Goal: Navigation & Orientation: Find specific page/section

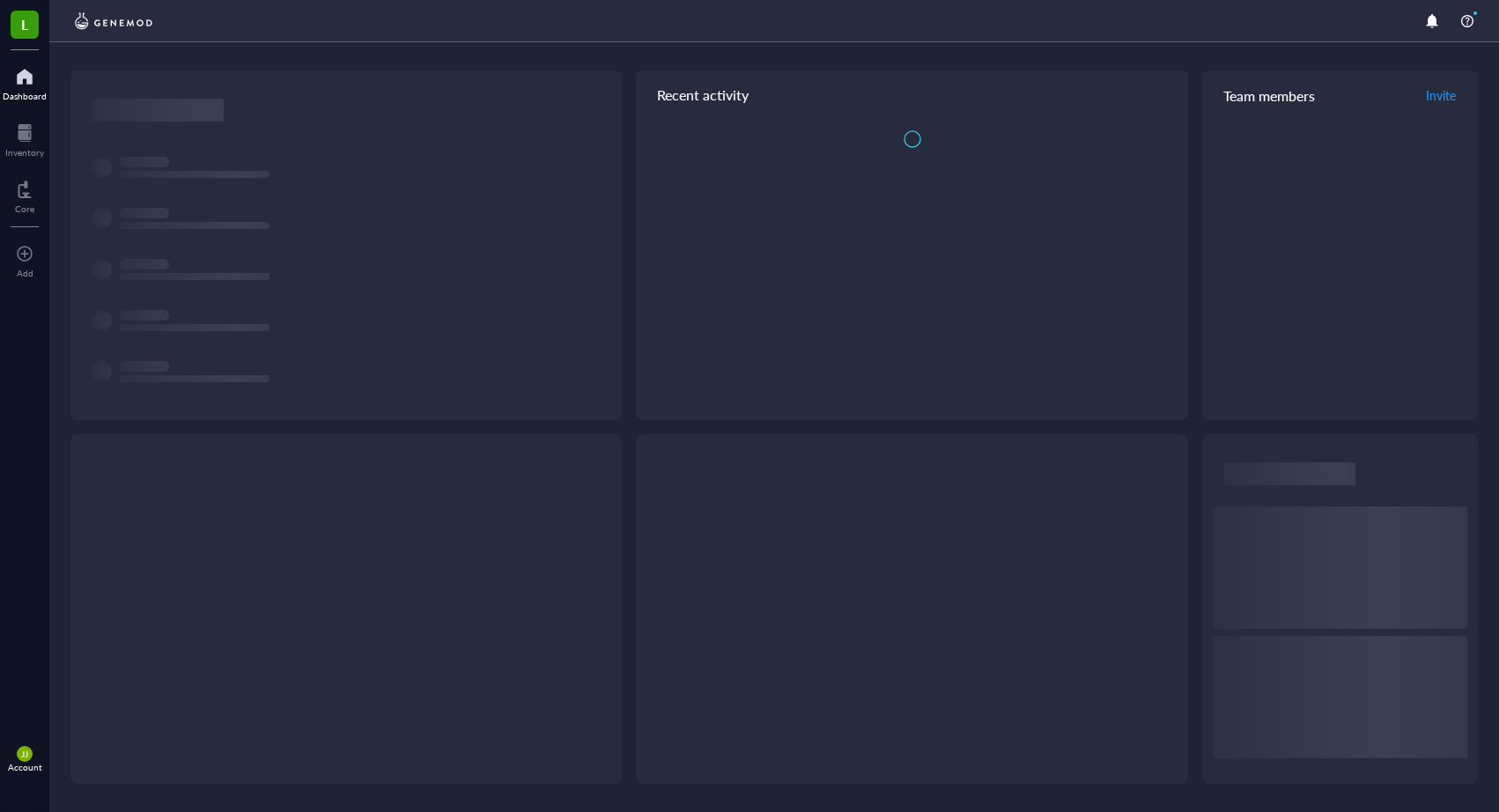
click at [672, 567] on div at bounding box center [911, 609] width 552 height 349
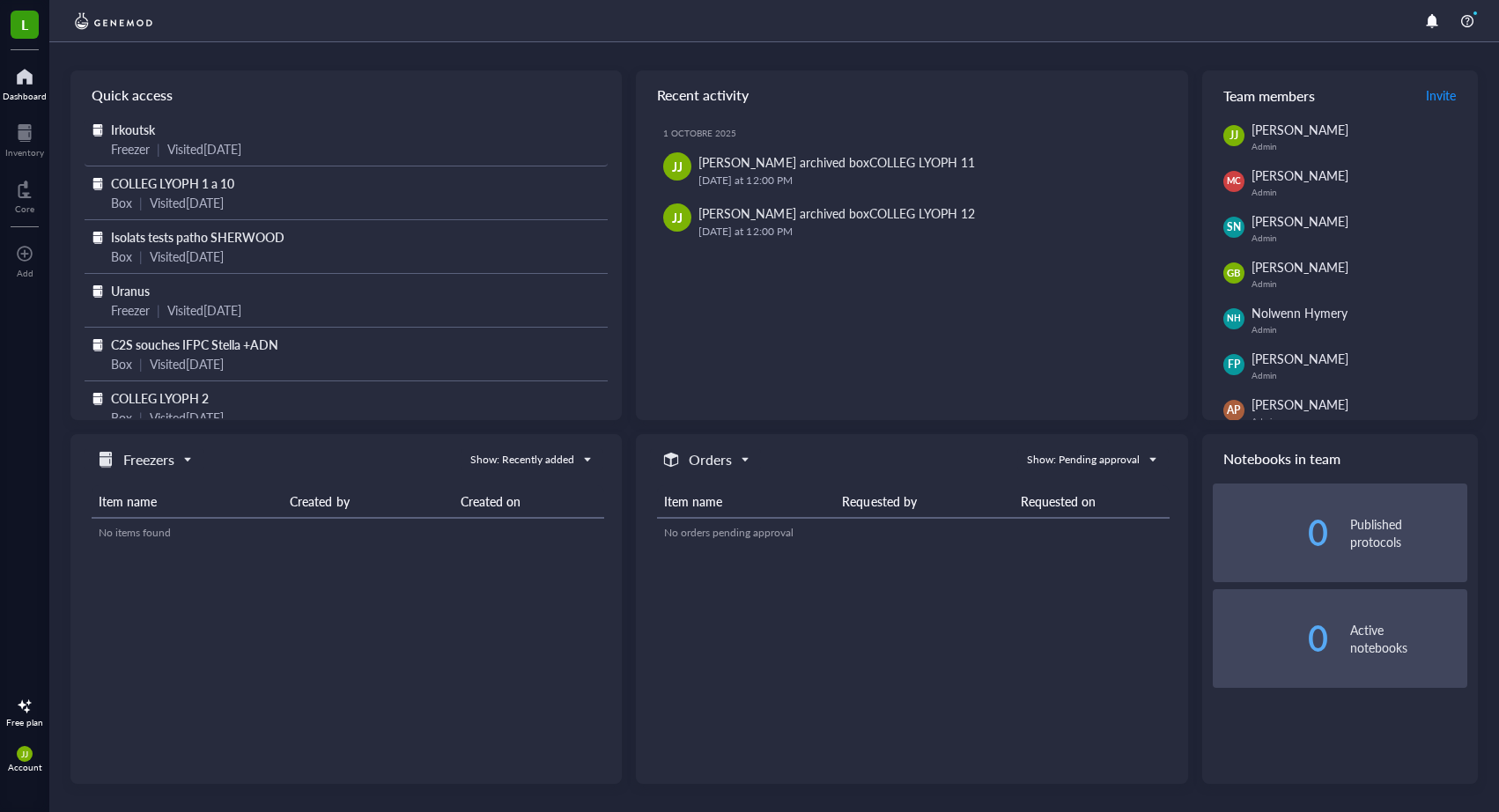
click at [137, 129] on span "Irkoutsk" at bounding box center [133, 130] width 44 height 18
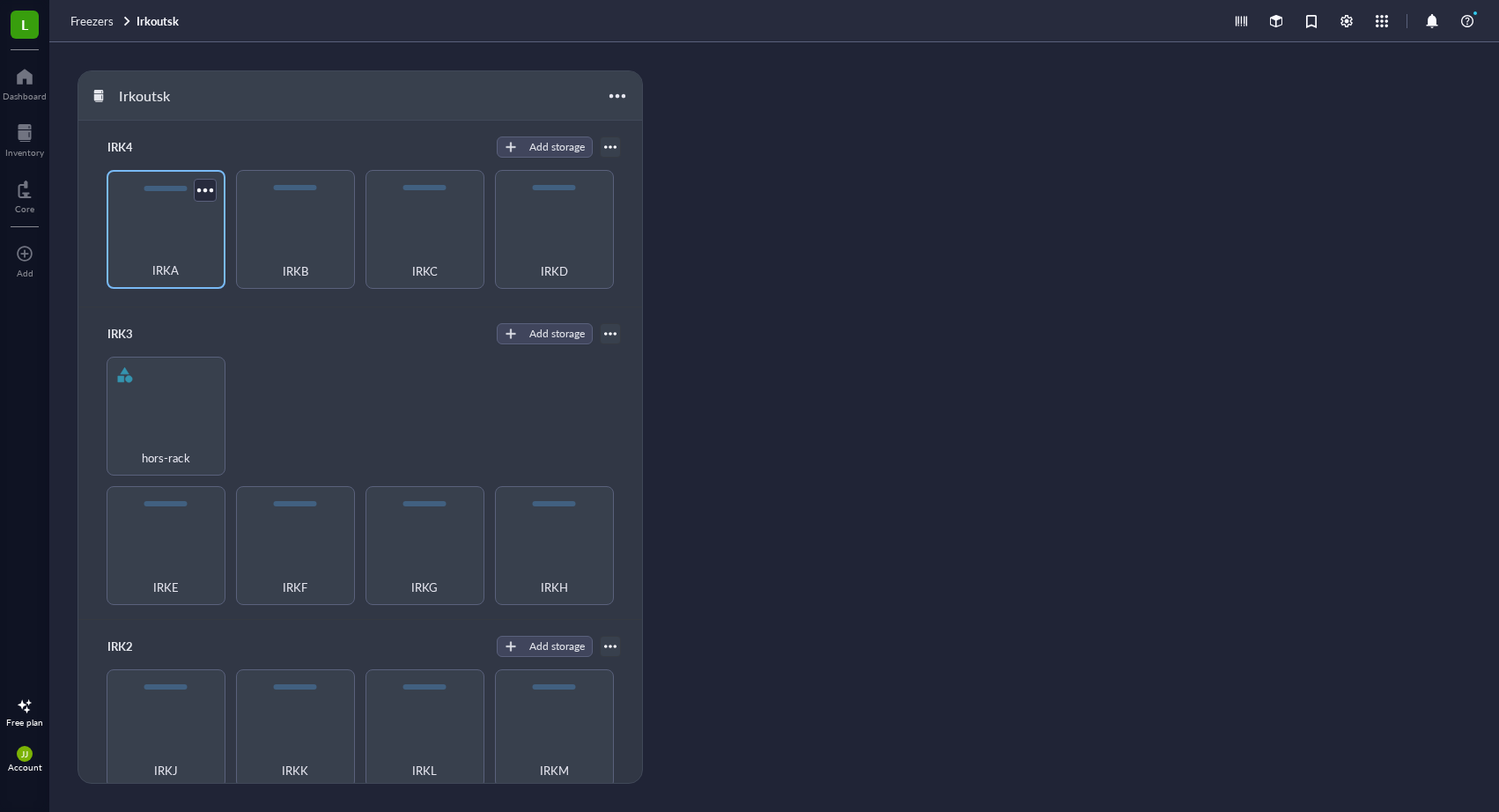
click at [164, 218] on div "IRKA" at bounding box center [166, 228] width 119 height 119
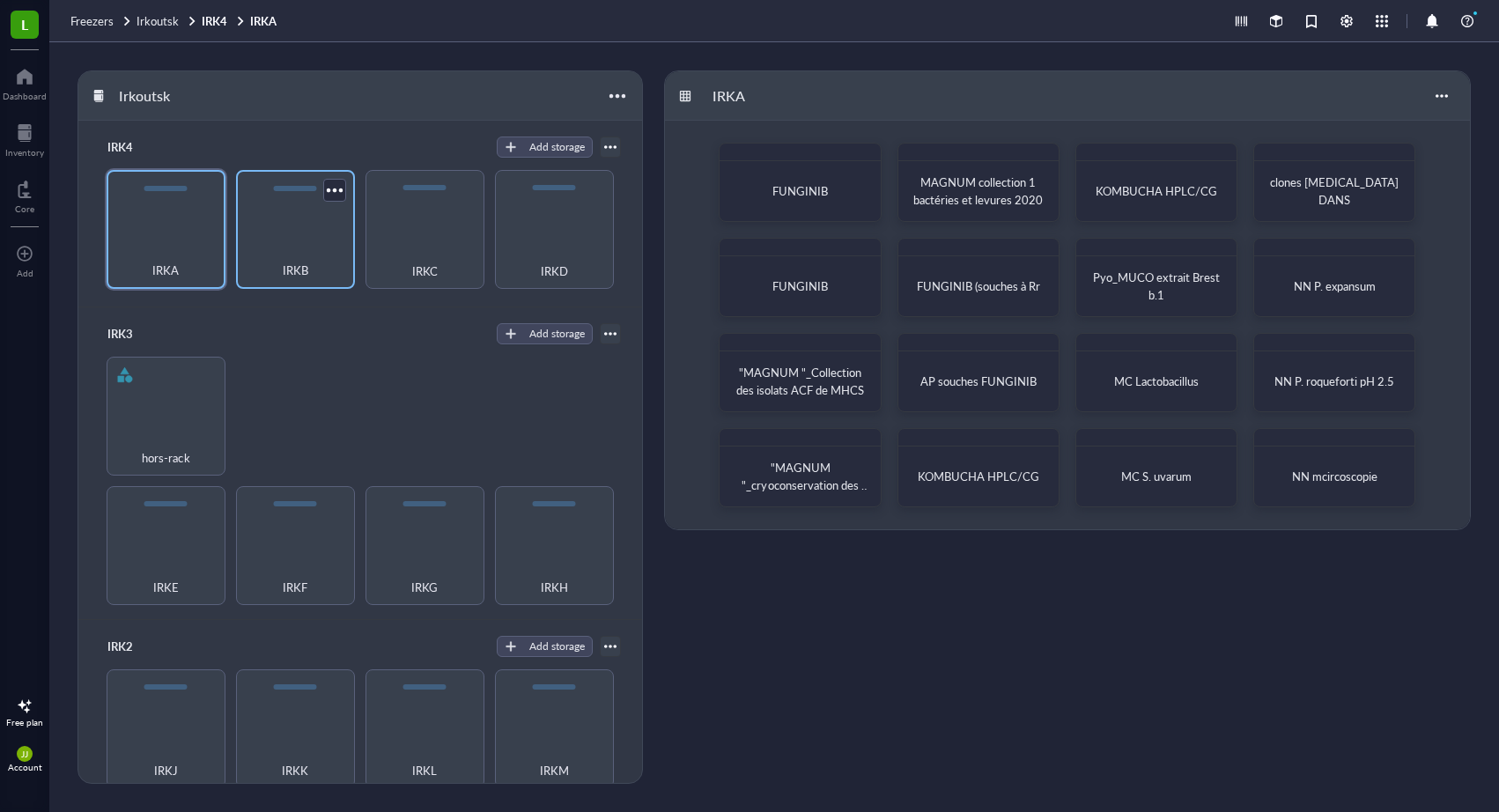
click at [322, 243] on div "IRKB" at bounding box center [294, 260] width 101 height 39
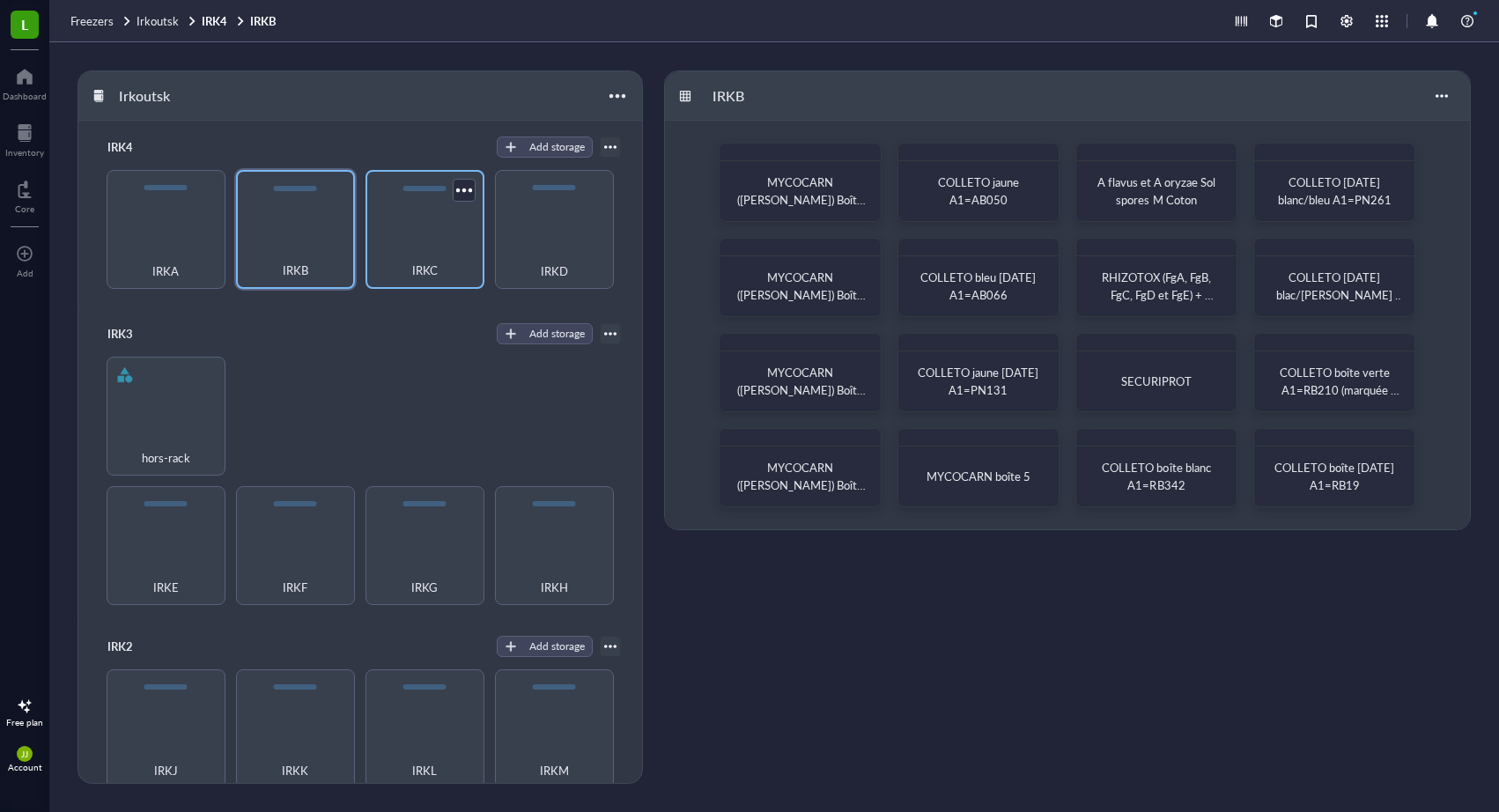
click at [409, 250] on div "IRKC" at bounding box center [424, 260] width 101 height 39
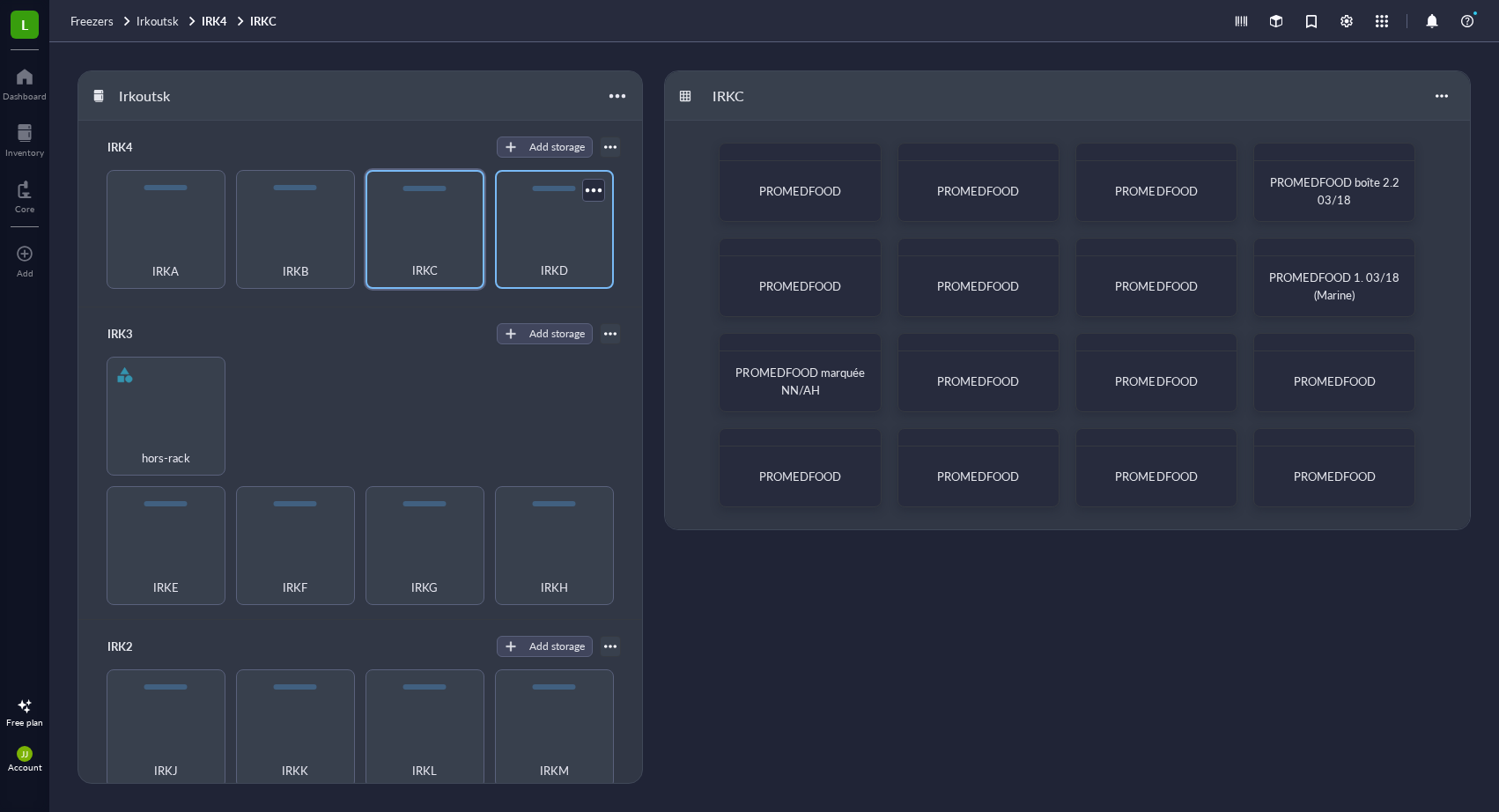
click at [530, 256] on div "IRKD" at bounding box center [554, 260] width 101 height 39
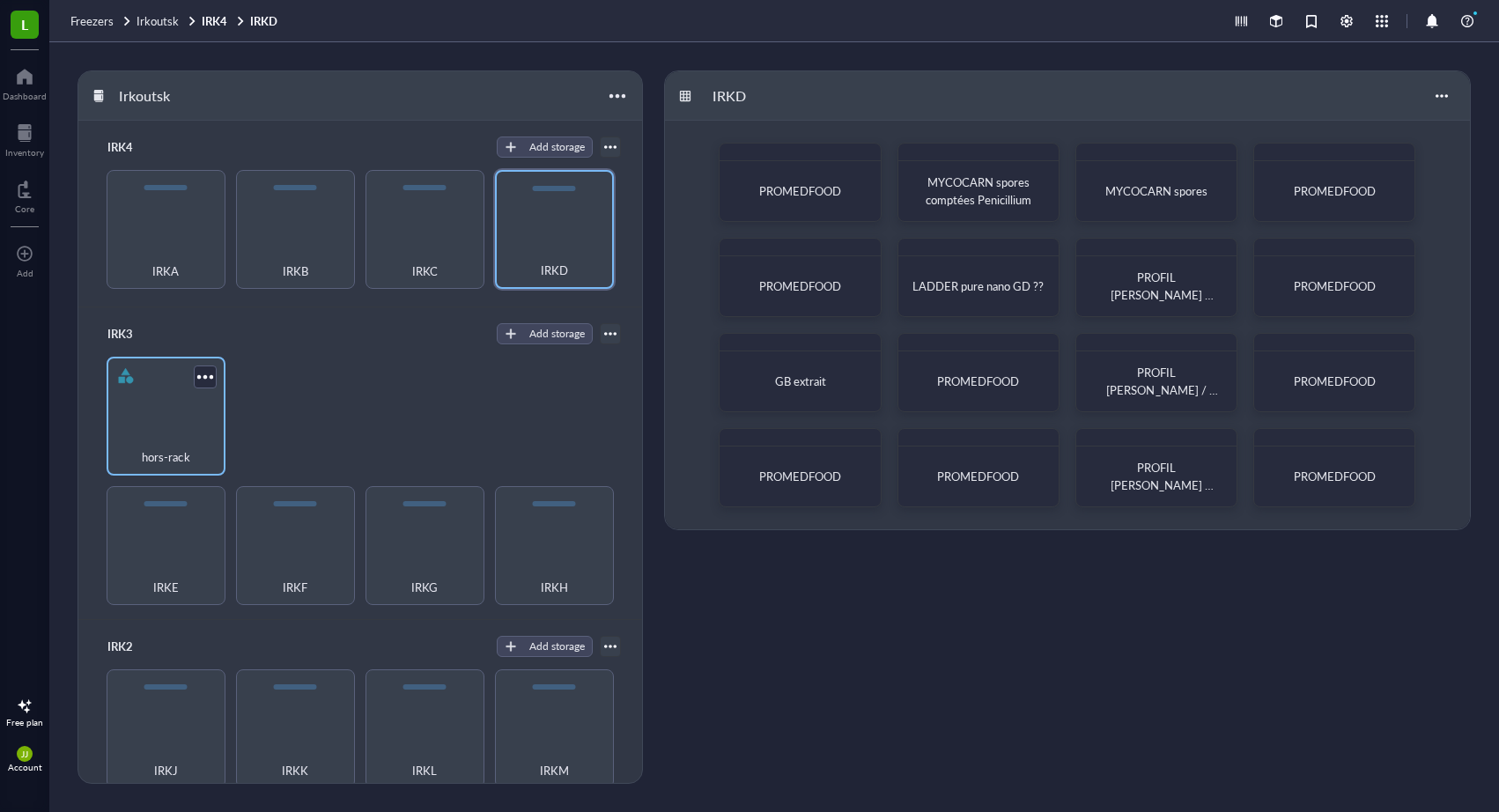
click at [159, 424] on div "hors-rack" at bounding box center [166, 415] width 119 height 119
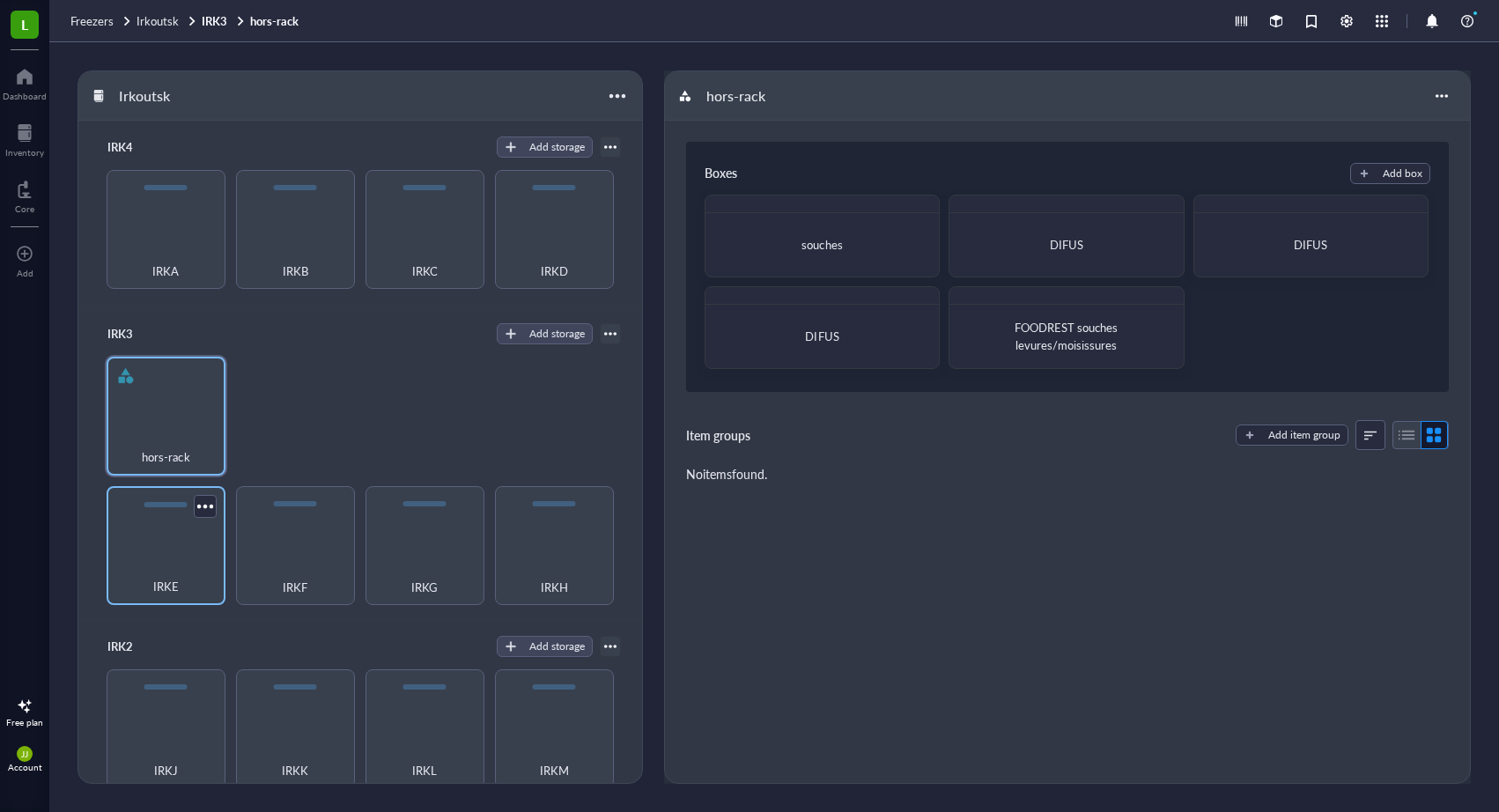
click at [165, 546] on div "IRKE" at bounding box center [166, 545] width 119 height 119
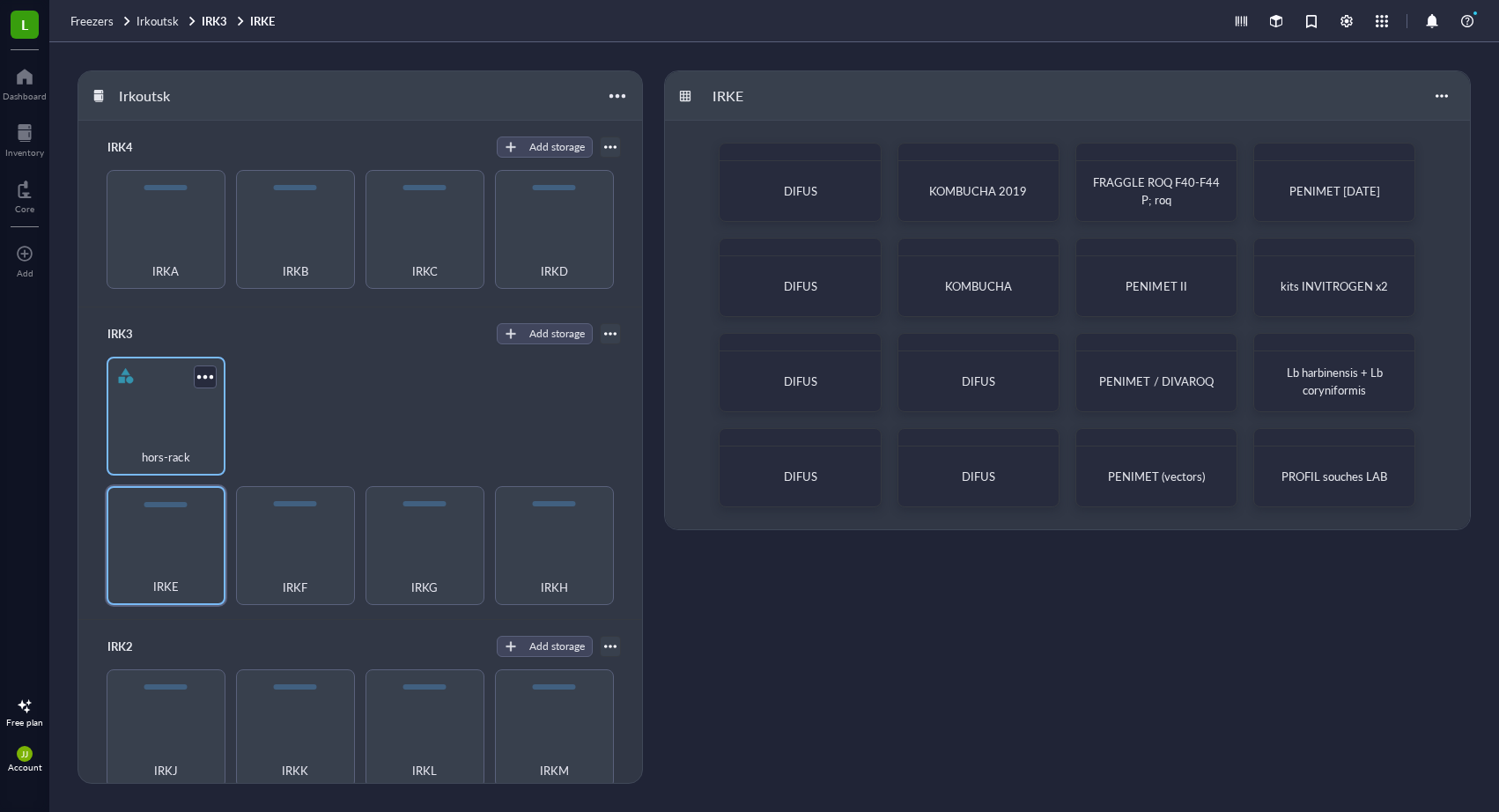
click at [159, 412] on div "hors-rack" at bounding box center [166, 415] width 119 height 119
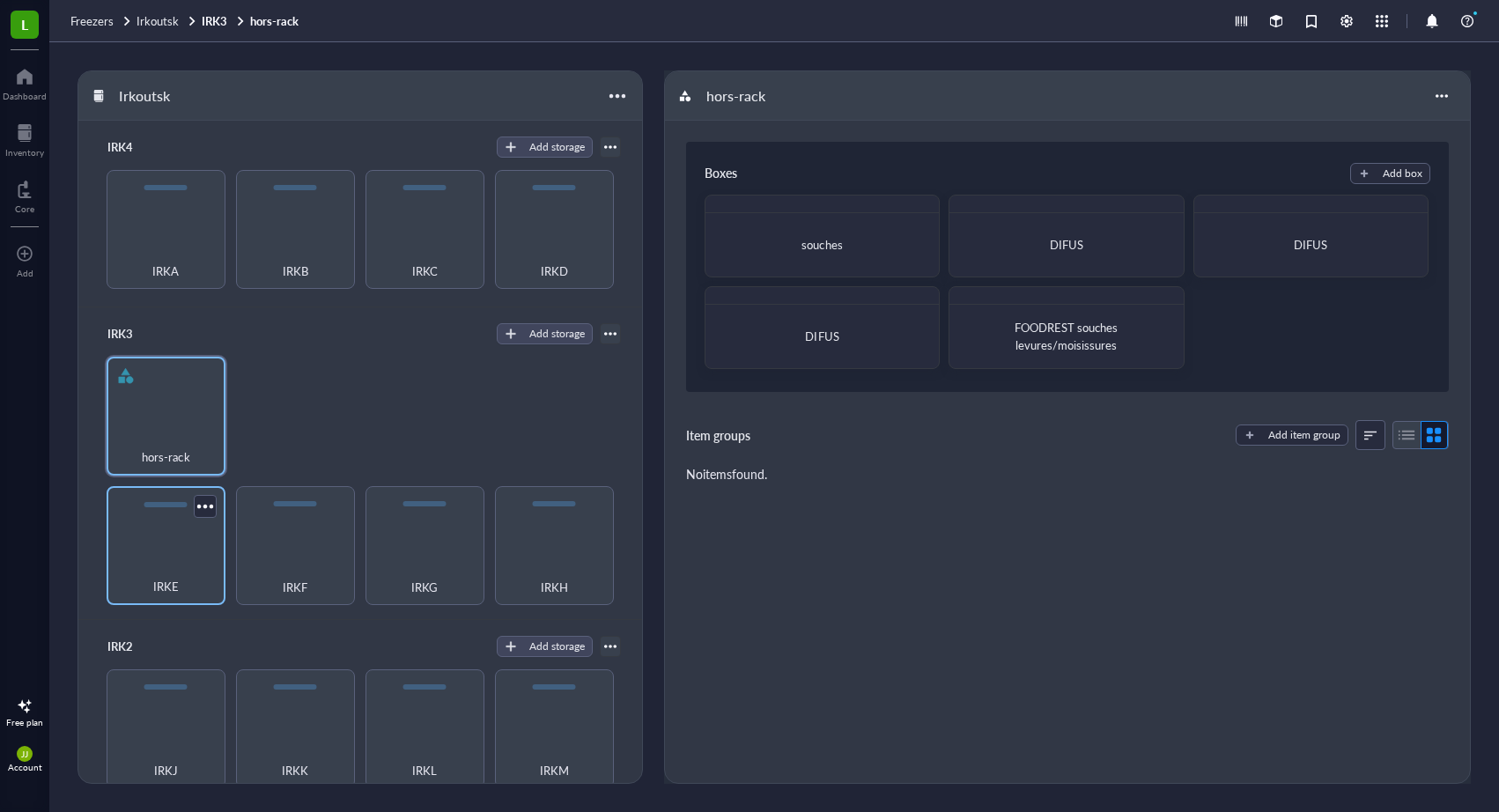
click at [177, 558] on div "IRKE" at bounding box center [166, 577] width 101 height 39
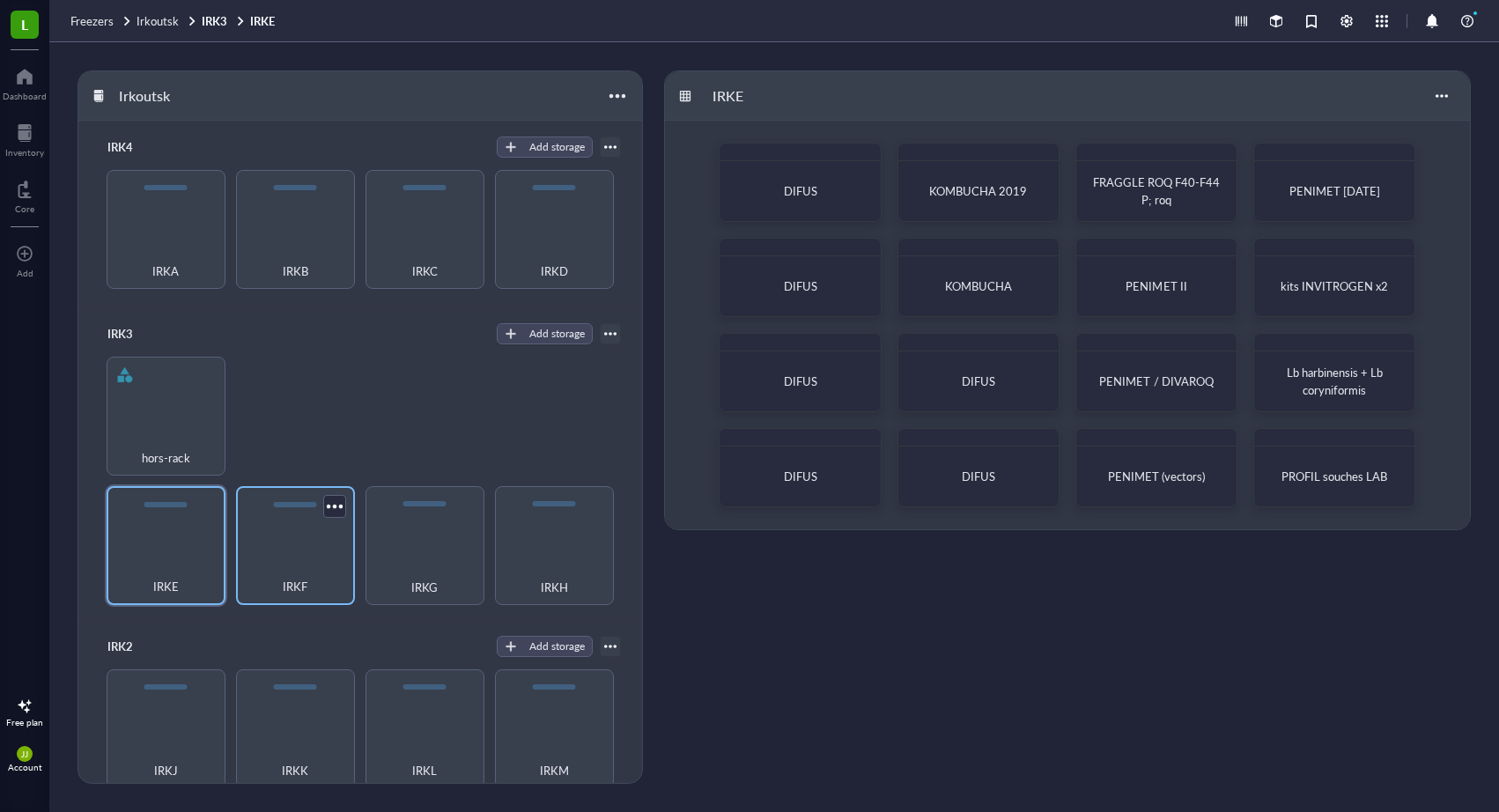
click at [265, 564] on div "IRKF" at bounding box center [294, 577] width 101 height 39
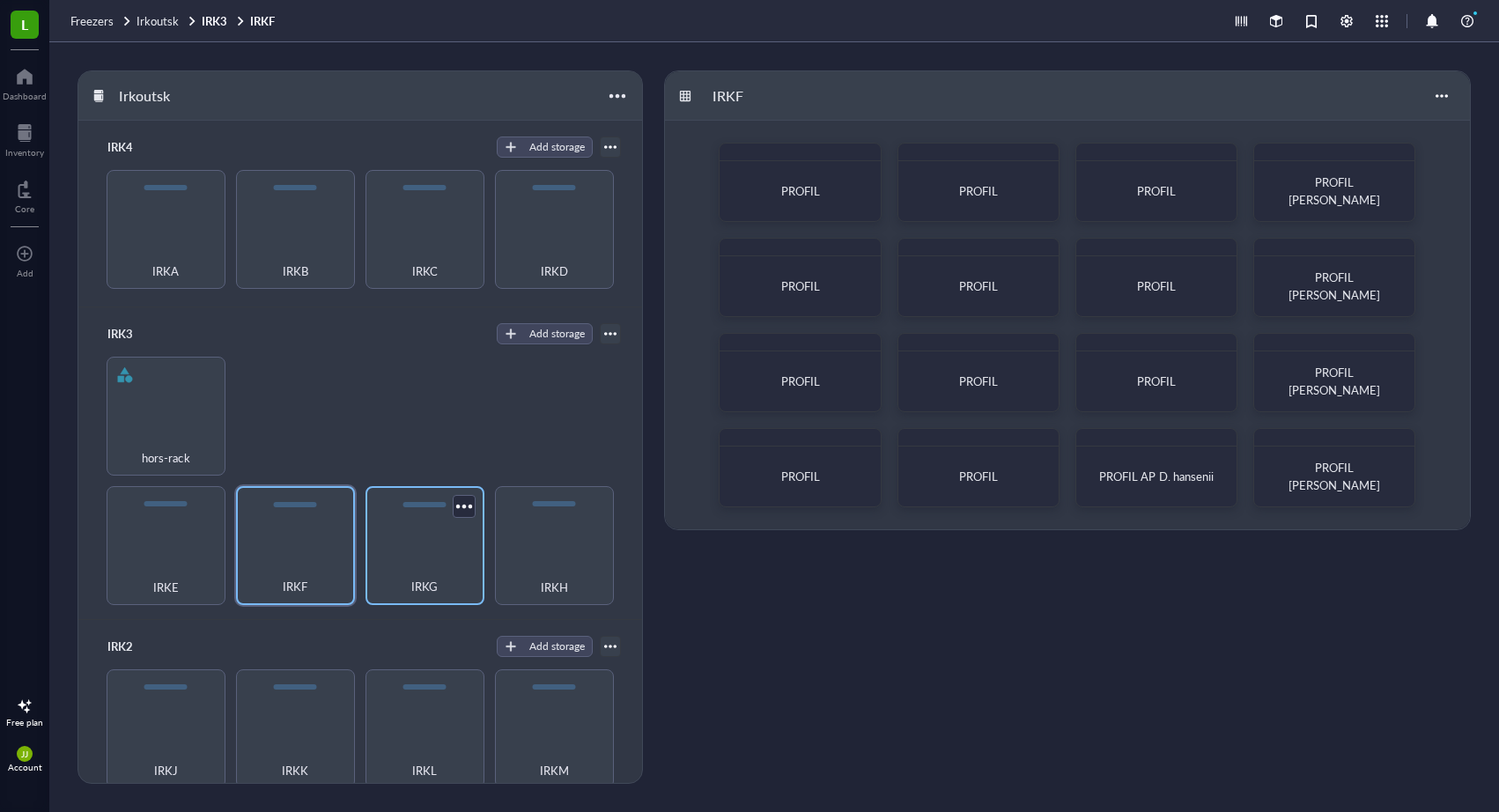
click at [396, 569] on div "IRKG" at bounding box center [424, 577] width 101 height 39
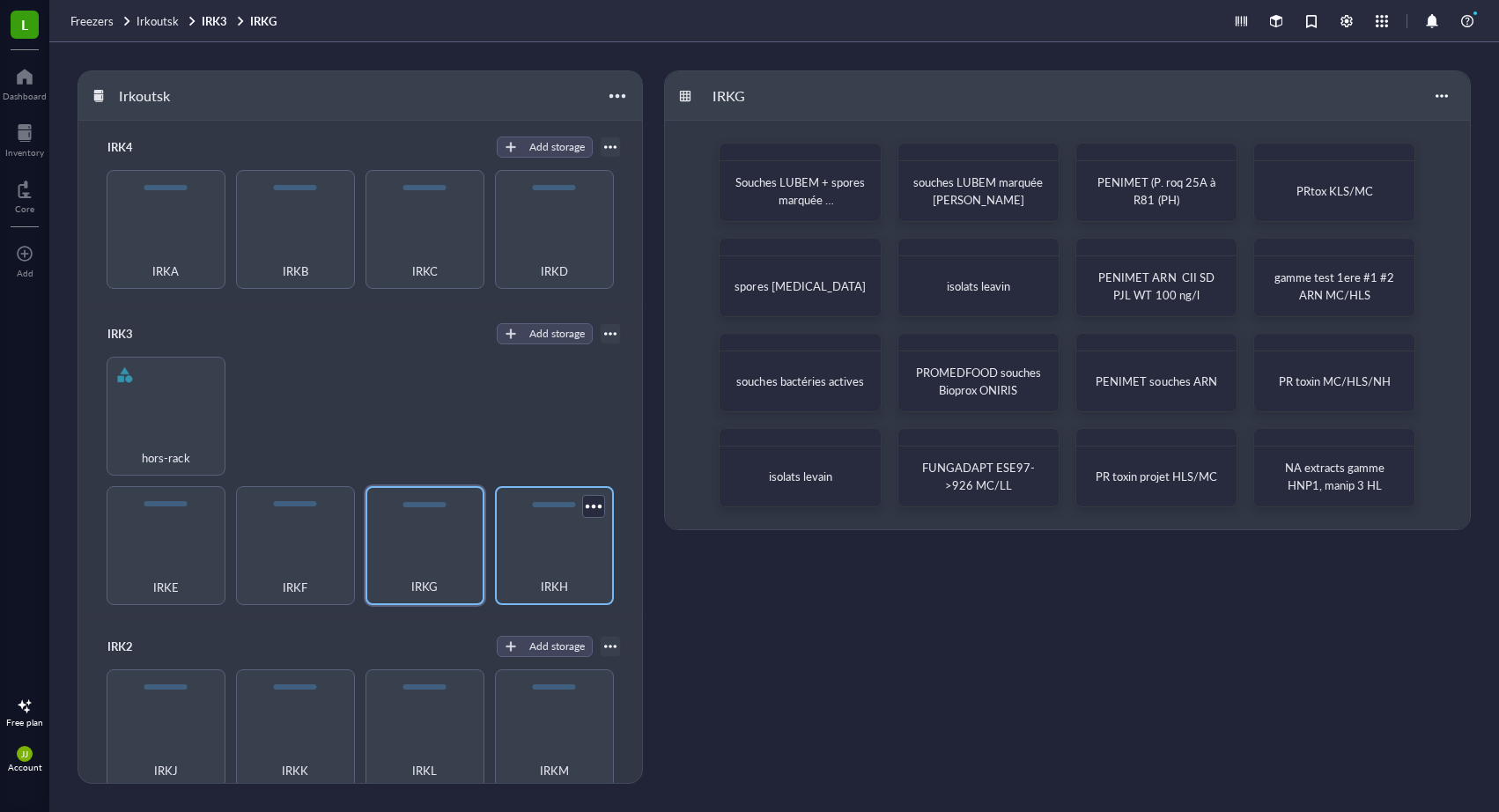
click at [526, 576] on div "IRKH" at bounding box center [554, 577] width 101 height 39
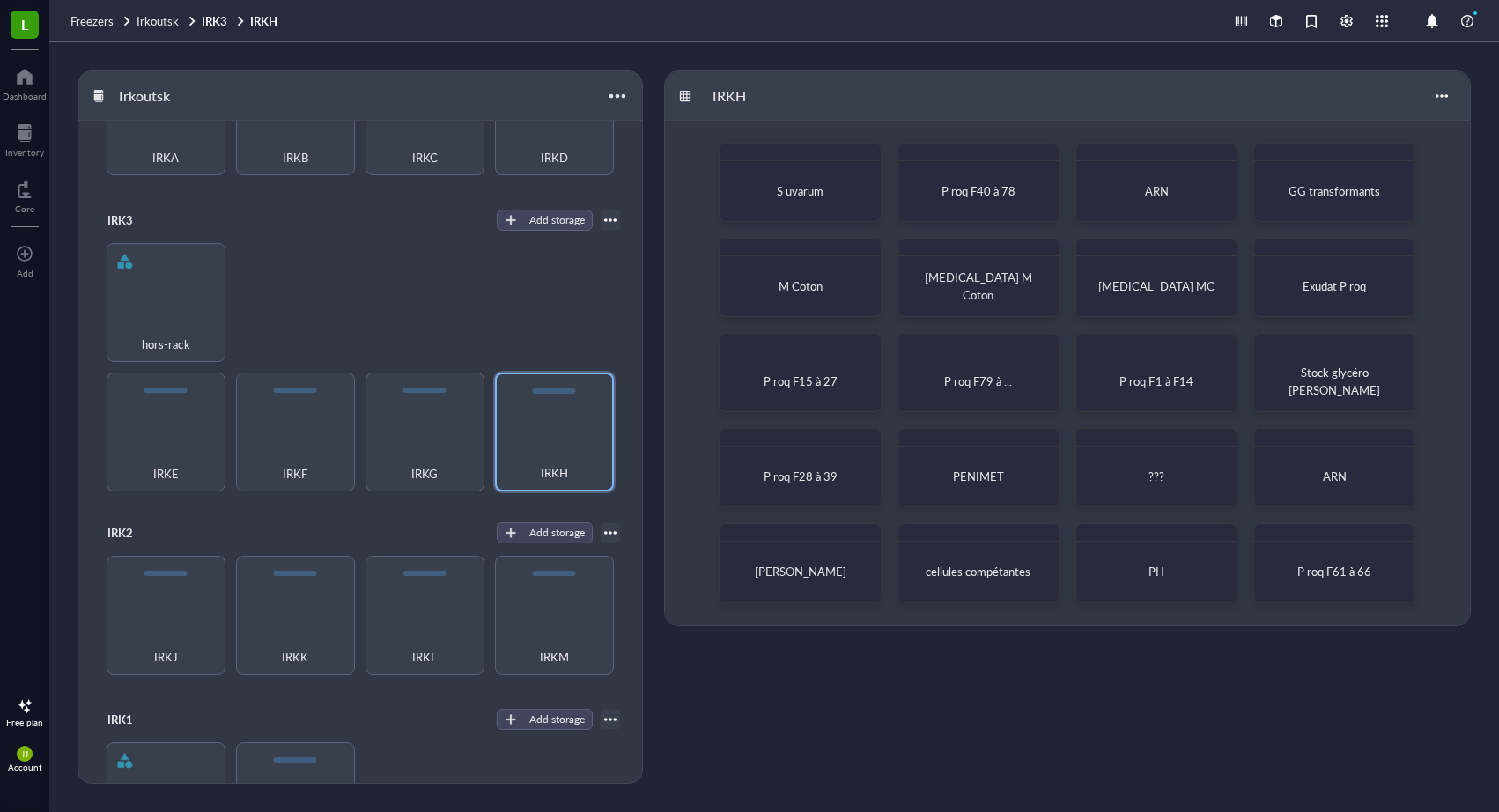
scroll to position [126, 0]
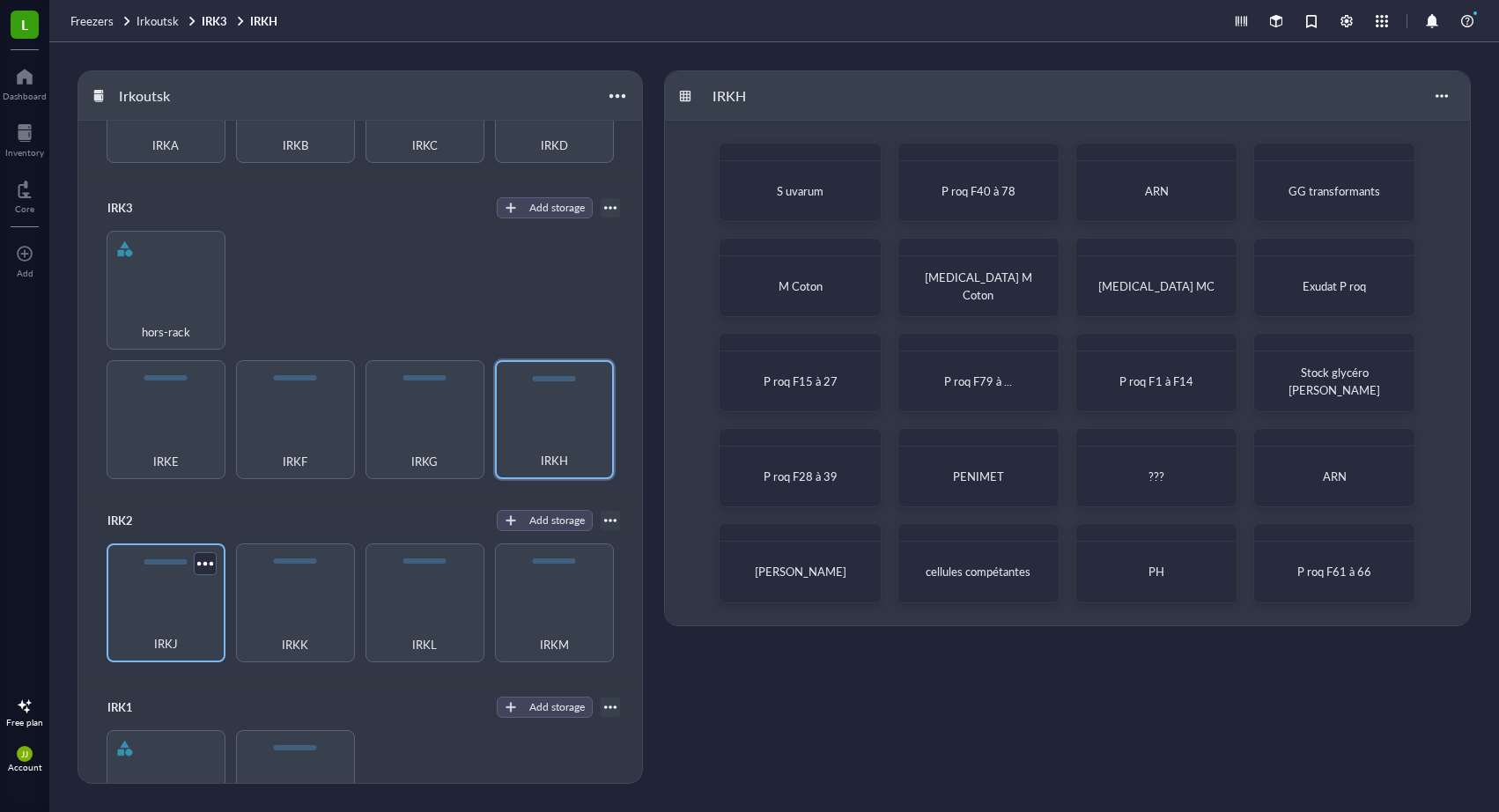
click at [192, 597] on div "IRKJ" at bounding box center [166, 603] width 119 height 119
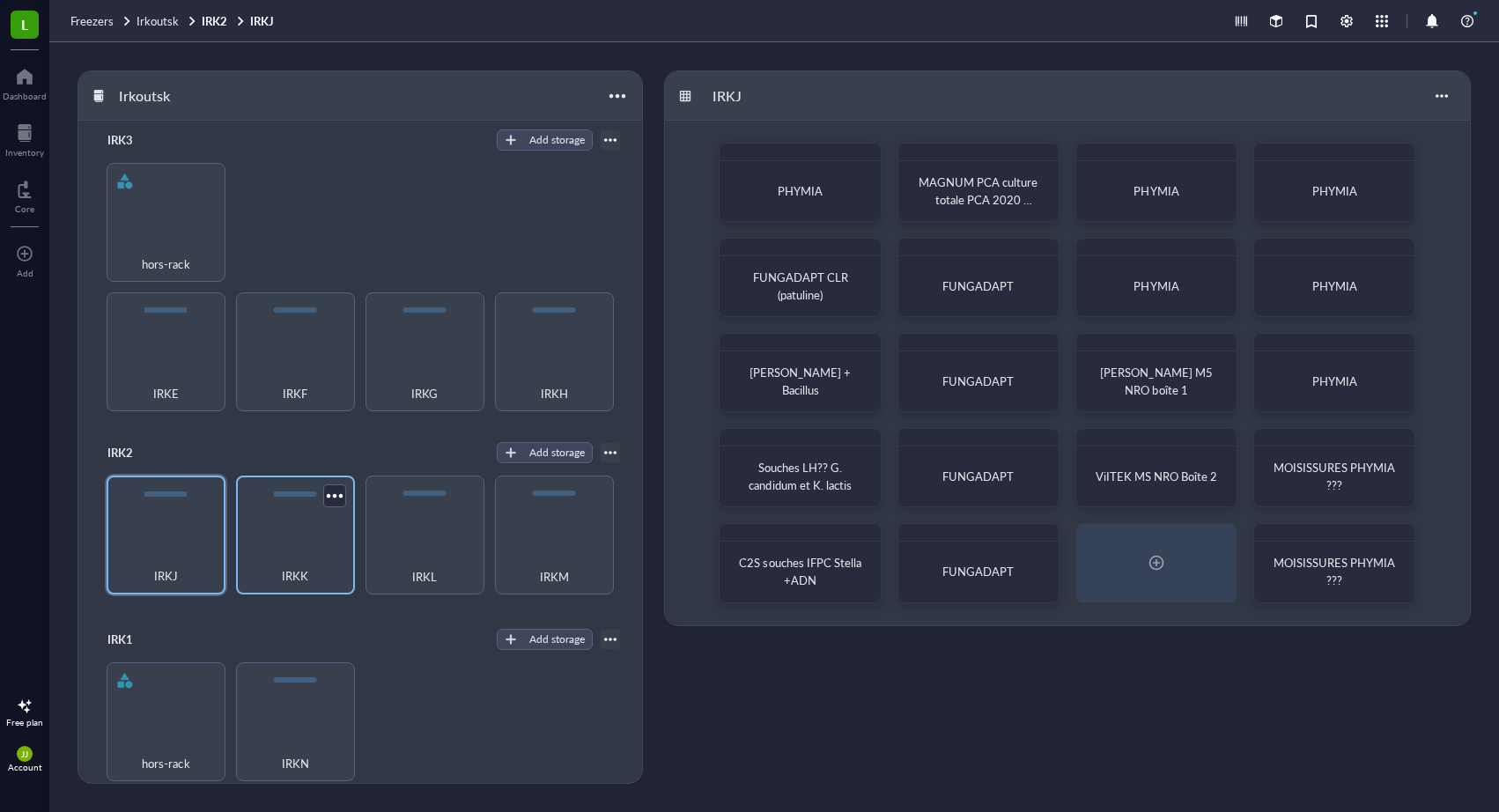
scroll to position [193, 0]
click at [296, 552] on div "IRKK" at bounding box center [294, 567] width 101 height 39
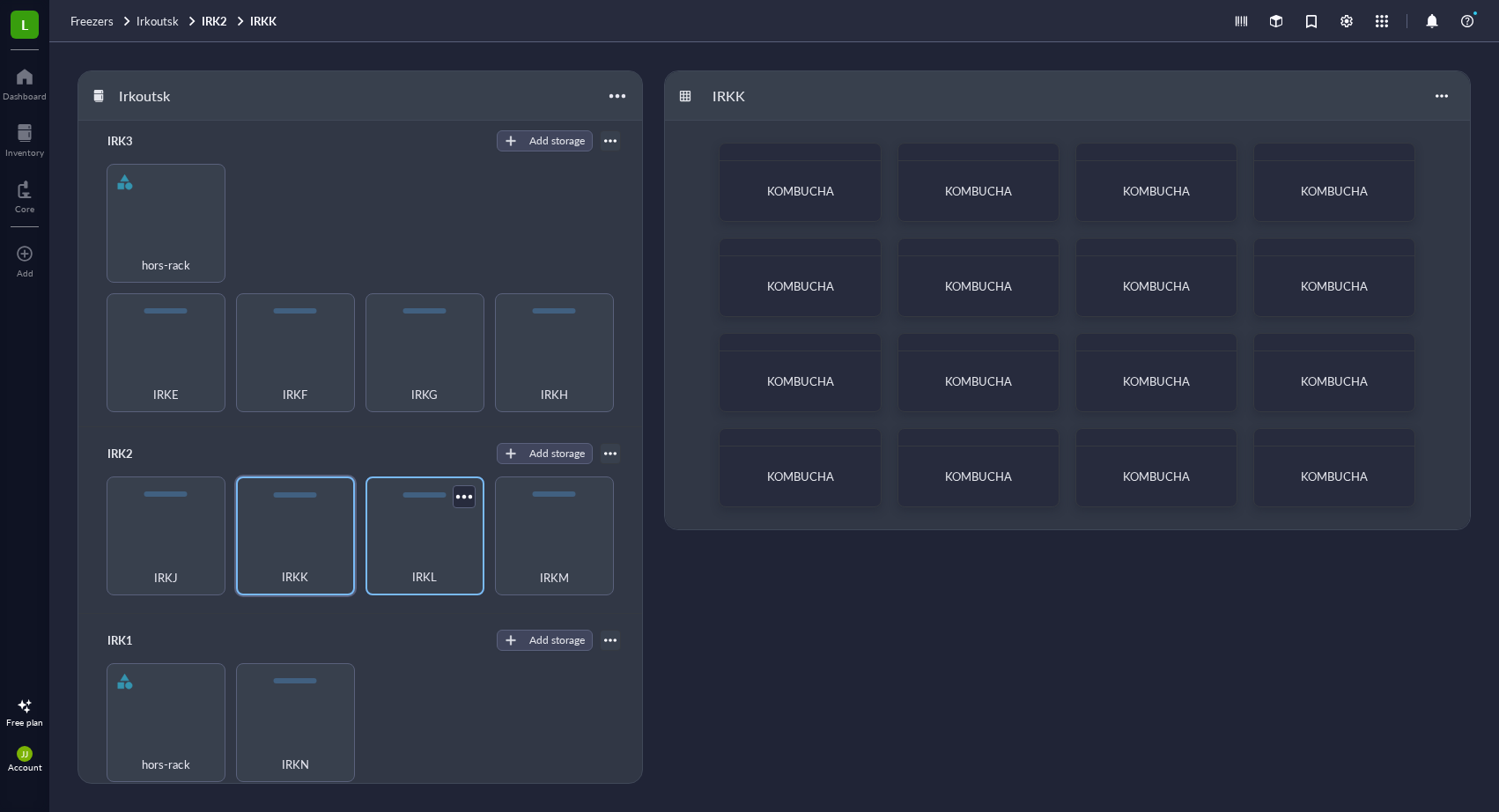
click at [423, 552] on div "IRKL" at bounding box center [424, 567] width 101 height 39
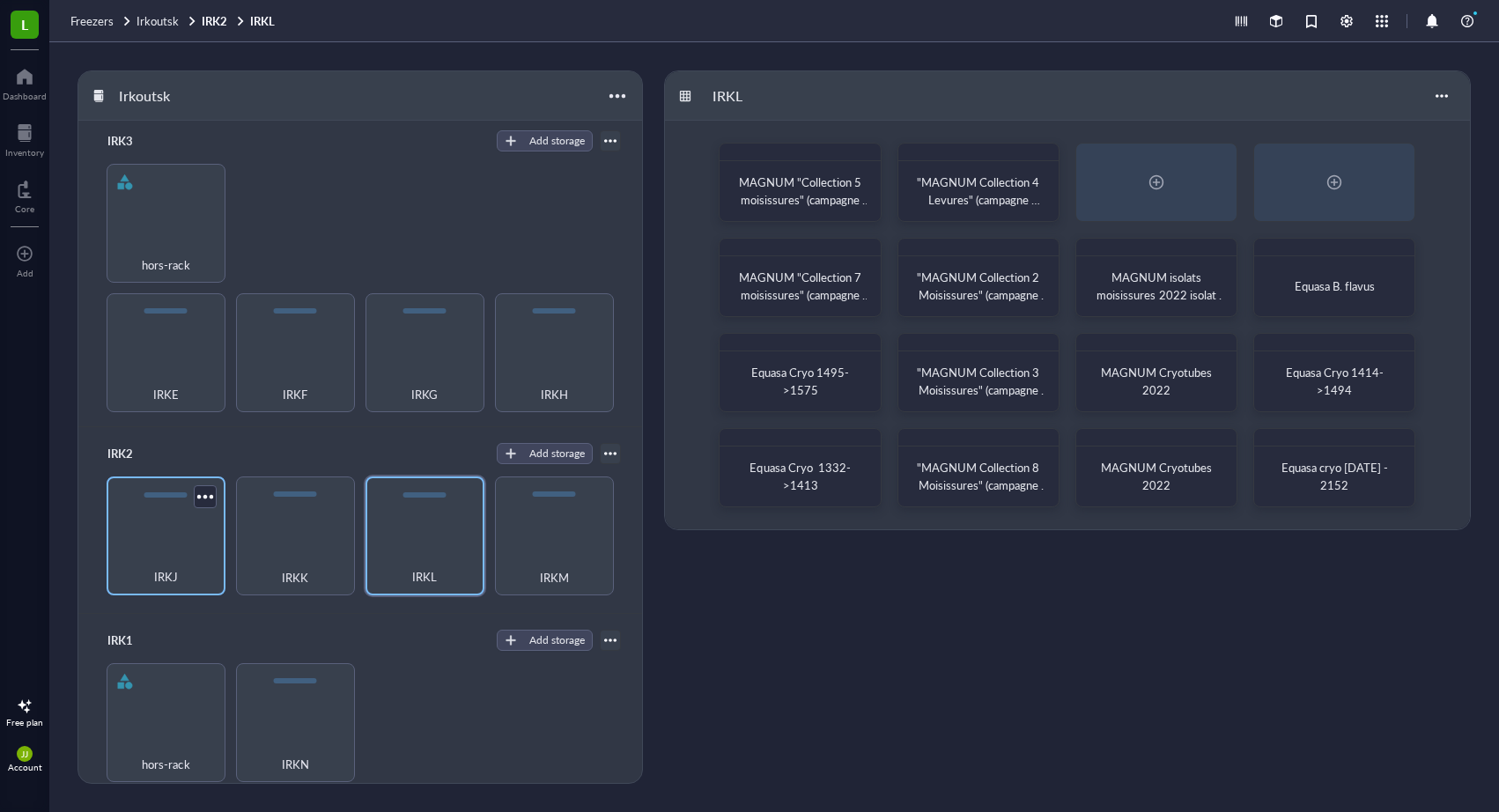
click at [203, 550] on div "IRKJ" at bounding box center [166, 567] width 101 height 39
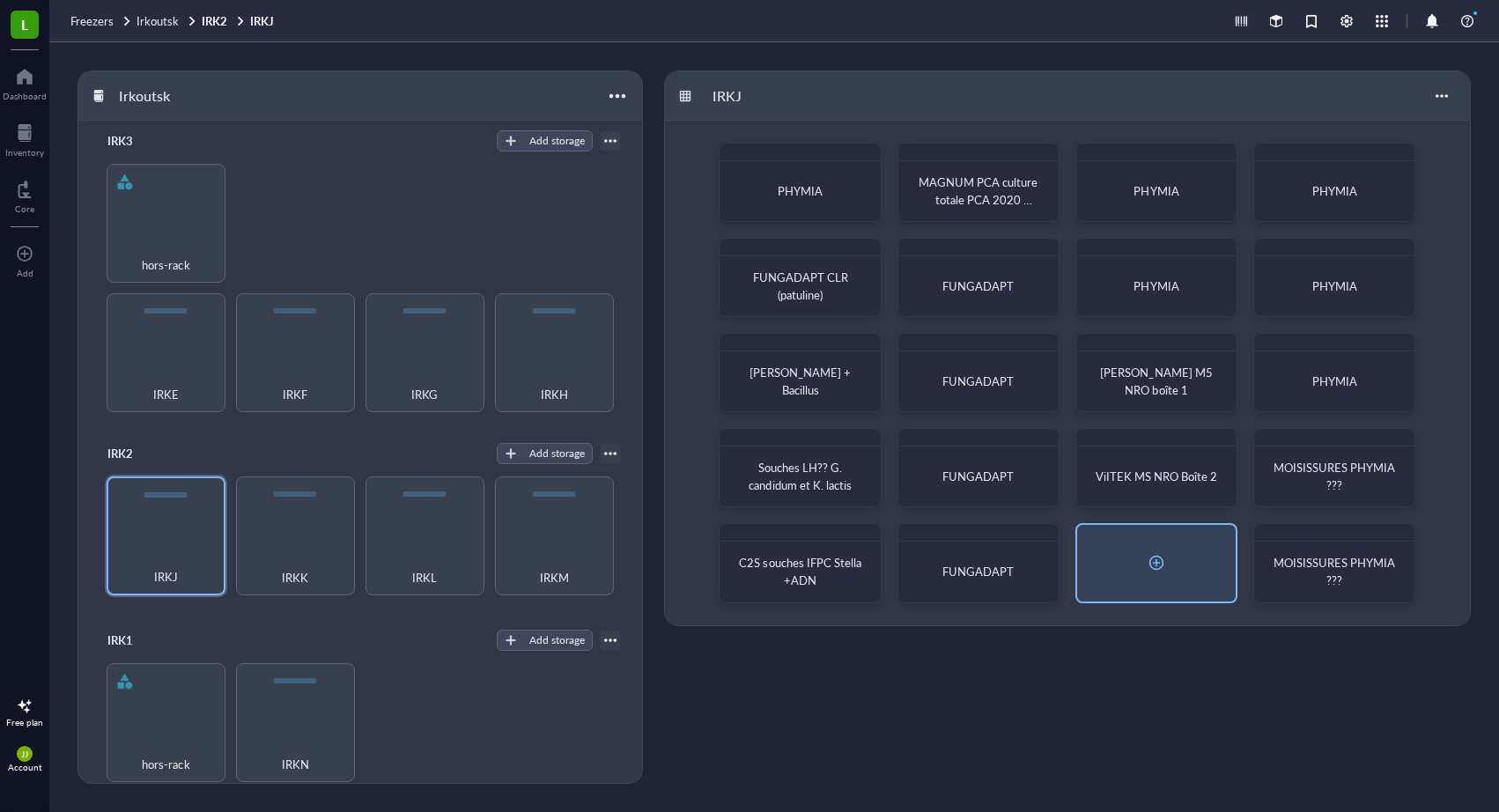
click at [1159, 564] on div at bounding box center [1157, 563] width 28 height 28
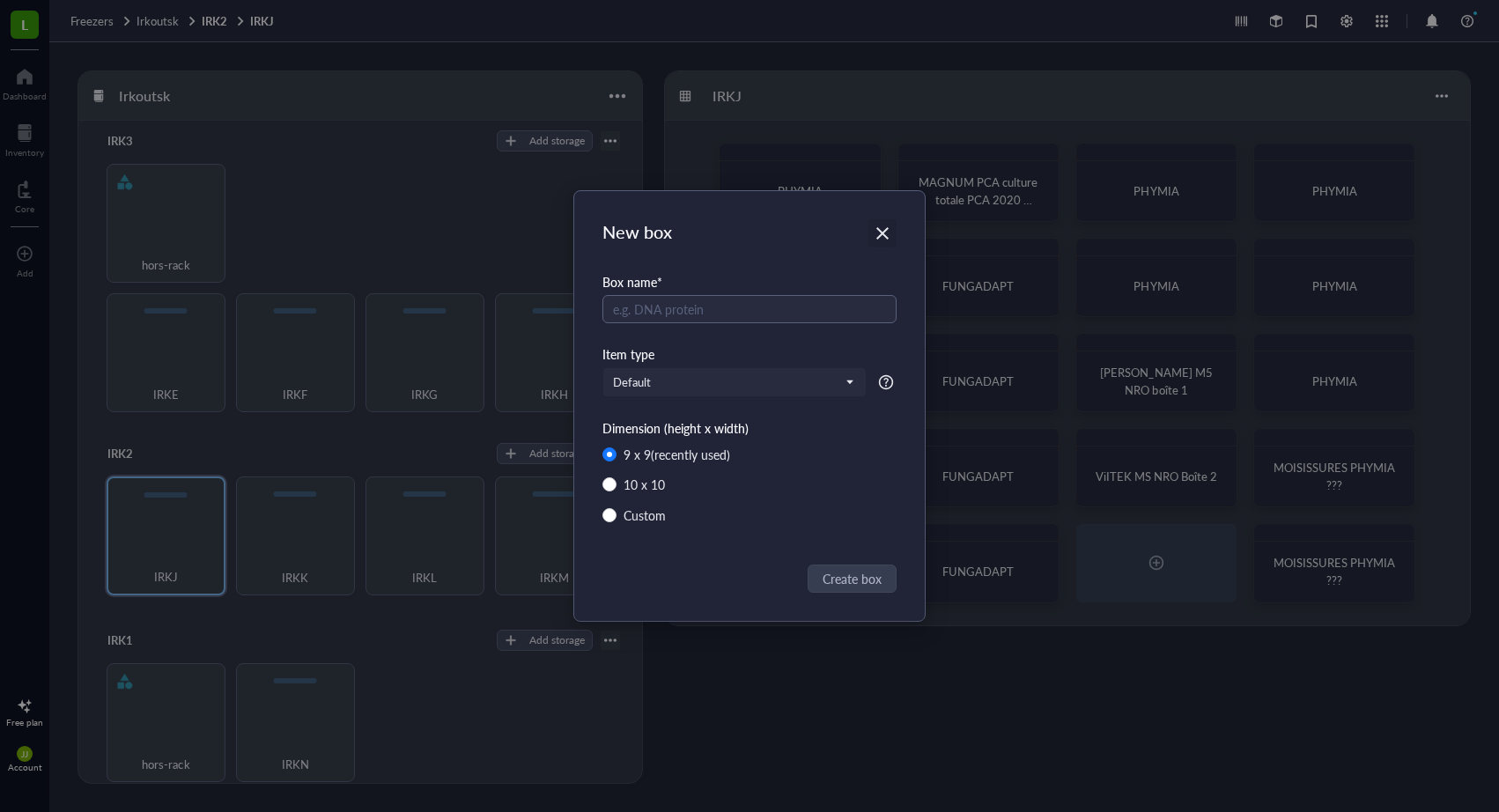
click at [885, 229] on icon "Close" at bounding box center [882, 233] width 12 height 12
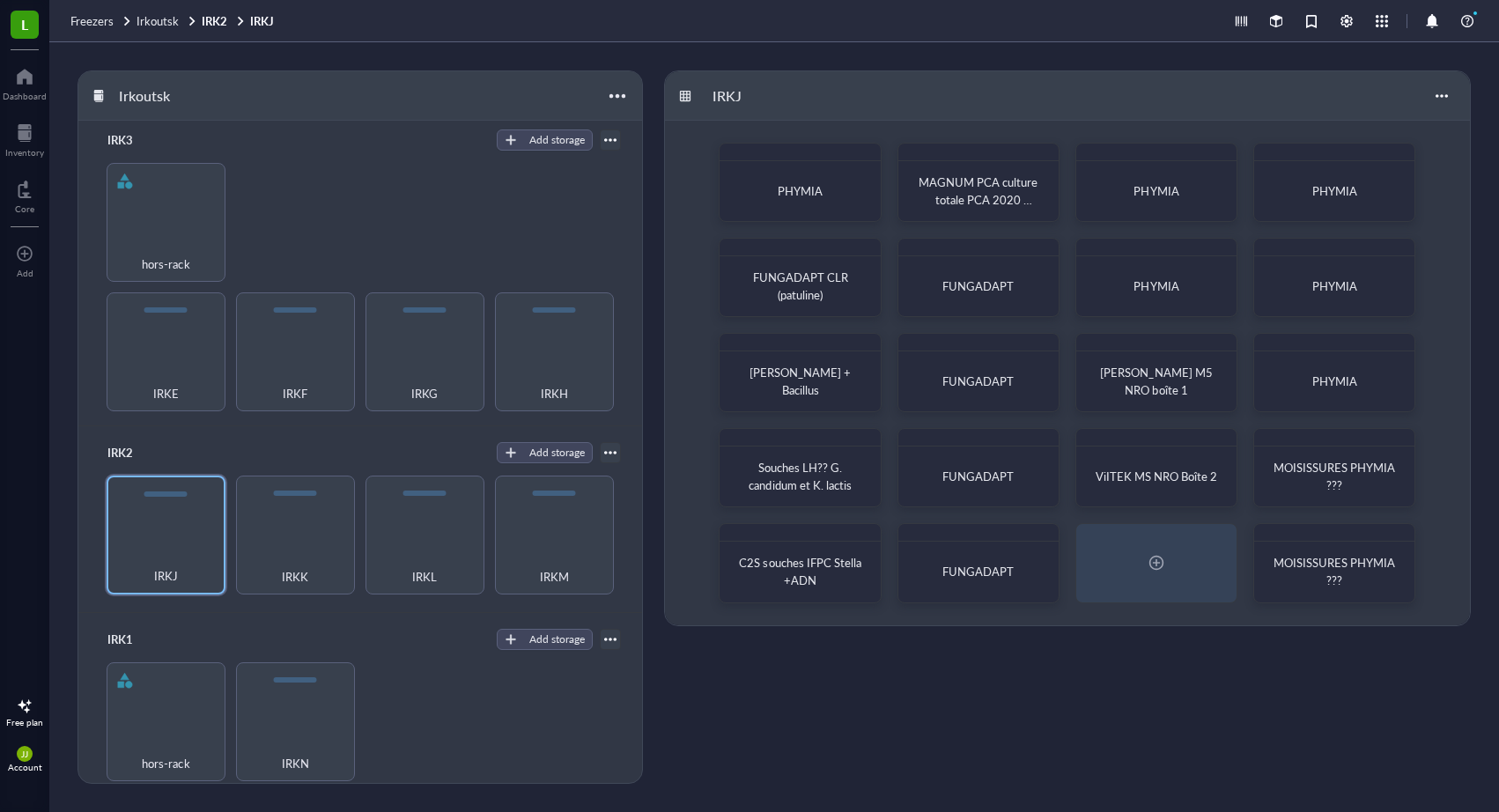
scroll to position [193, 0]
click at [443, 528] on div "IRKL" at bounding box center [424, 535] width 119 height 119
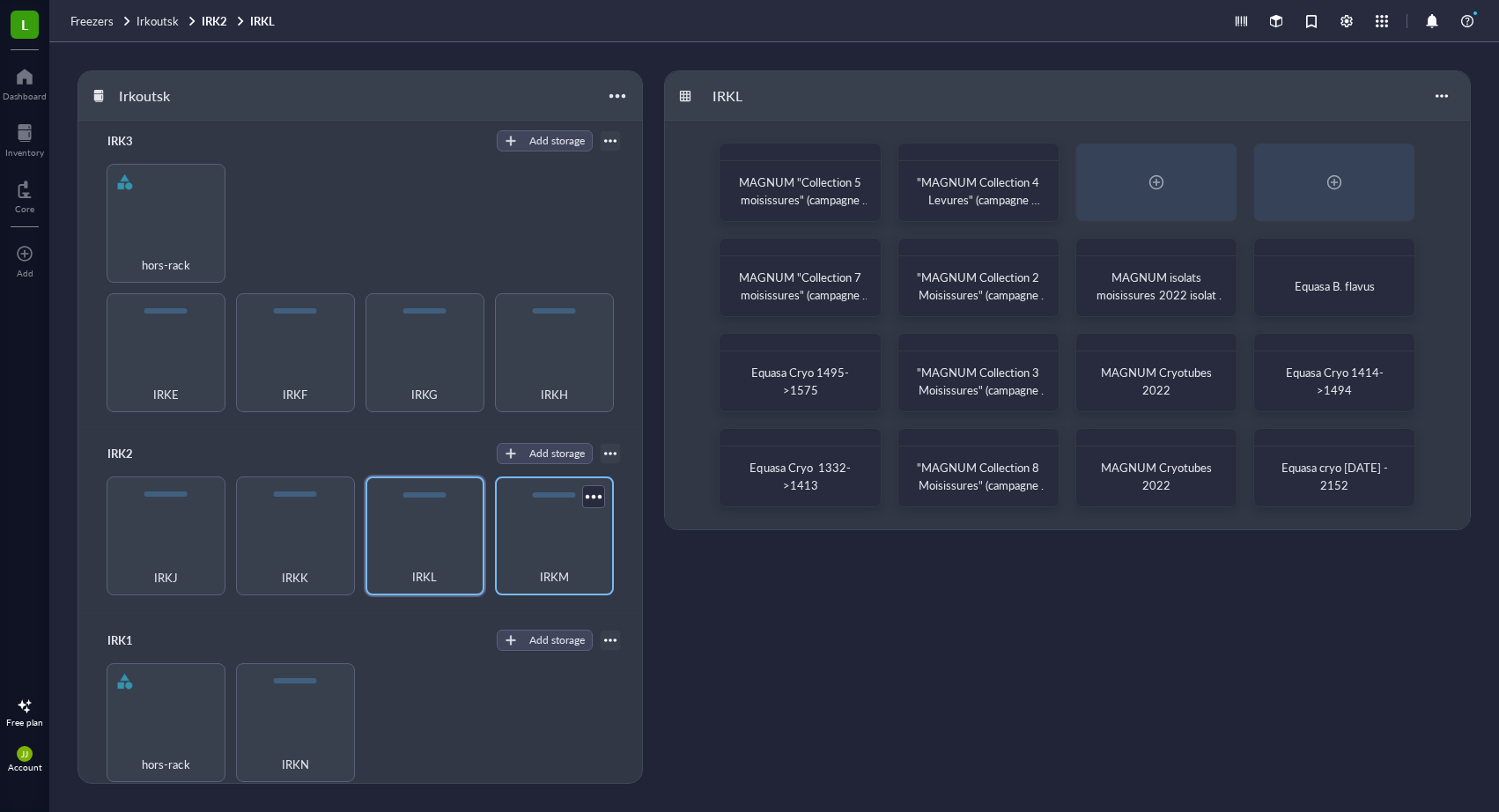
click at [560, 538] on div "IRKM" at bounding box center [554, 535] width 119 height 119
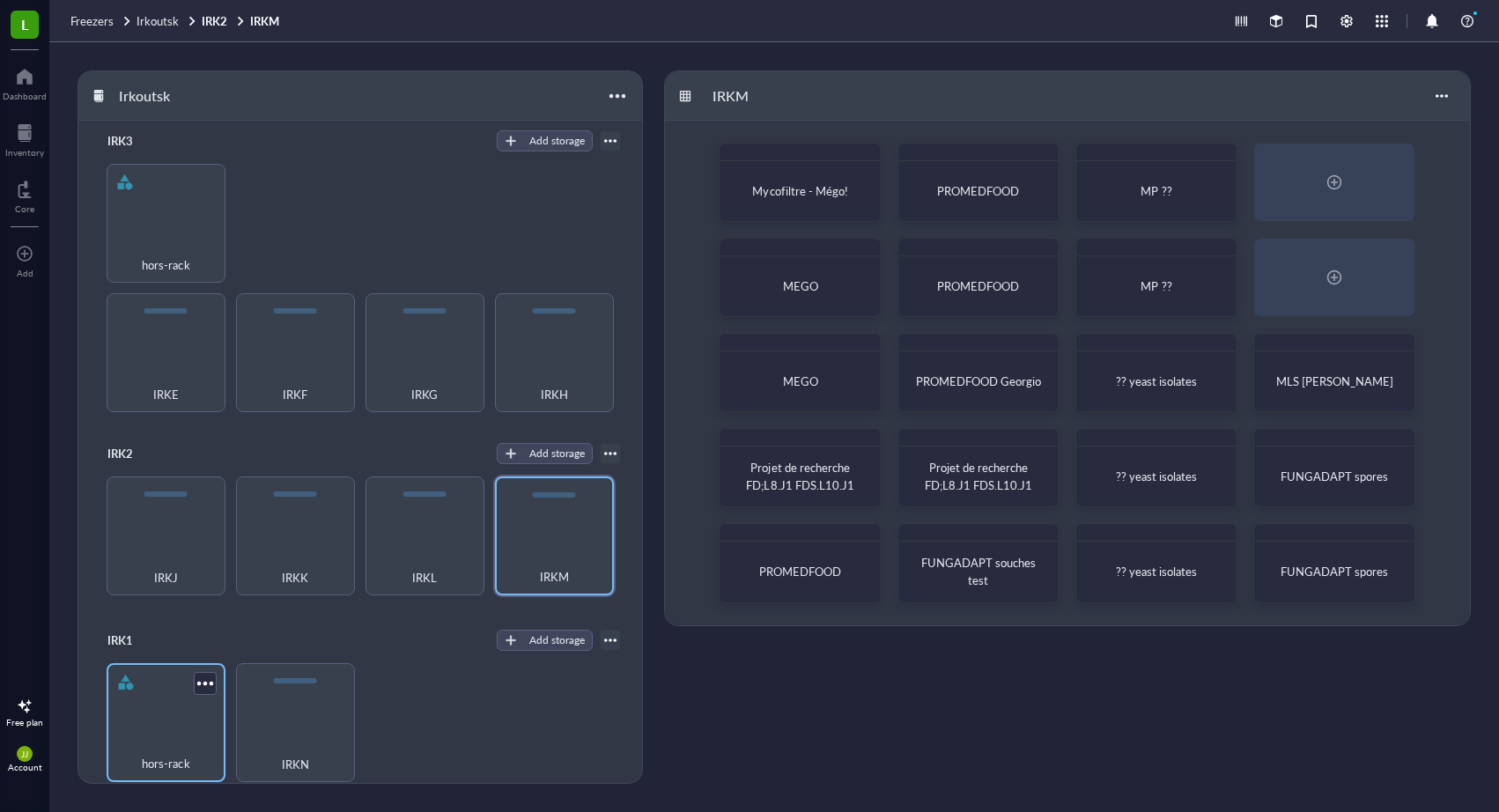
click at [173, 708] on div "hors-rack" at bounding box center [166, 722] width 119 height 119
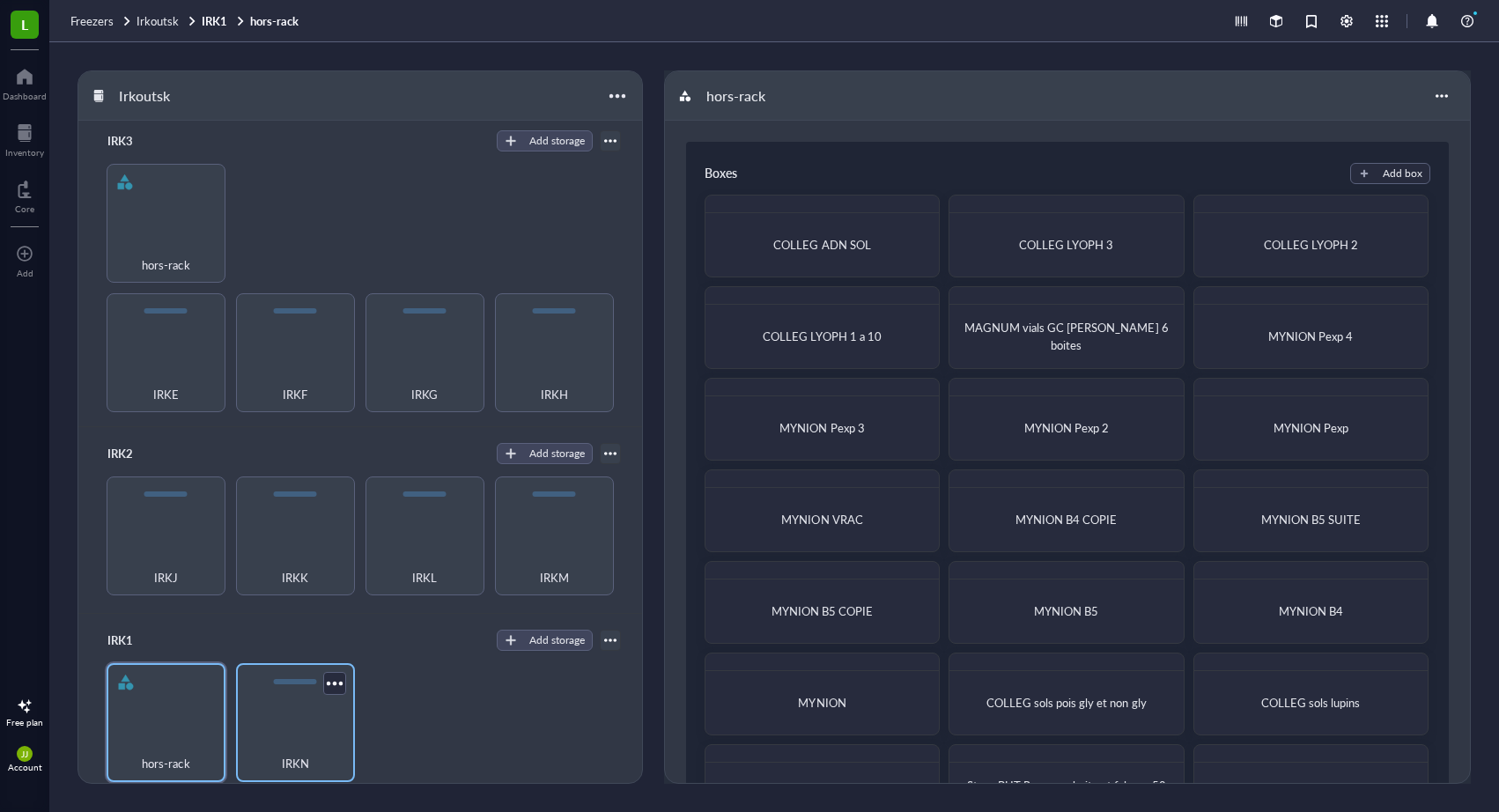
click at [290, 721] on div "IRKN" at bounding box center [295, 722] width 119 height 119
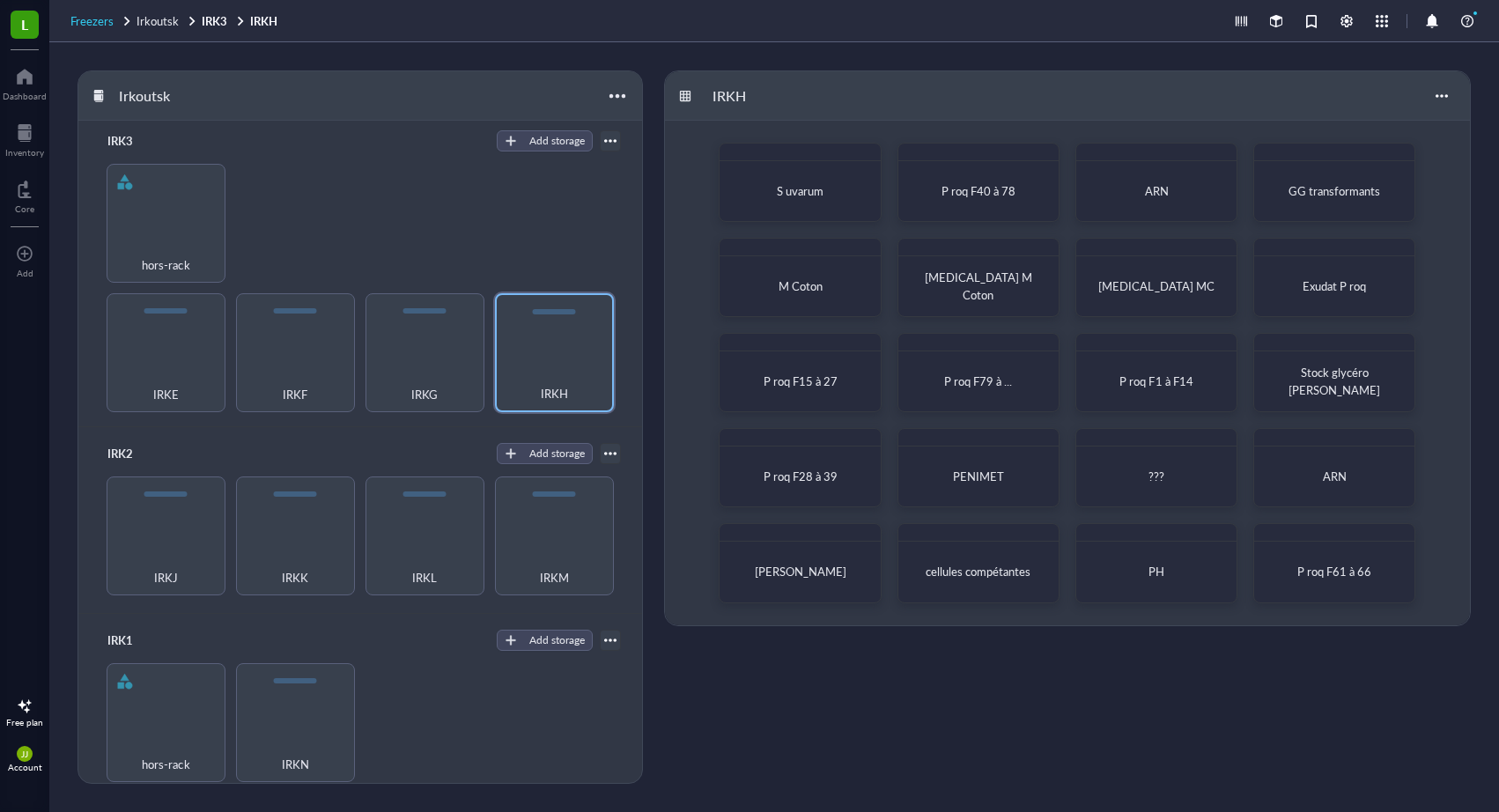
click at [115, 21] on div "Freezers" at bounding box center [102, 21] width 63 height 16
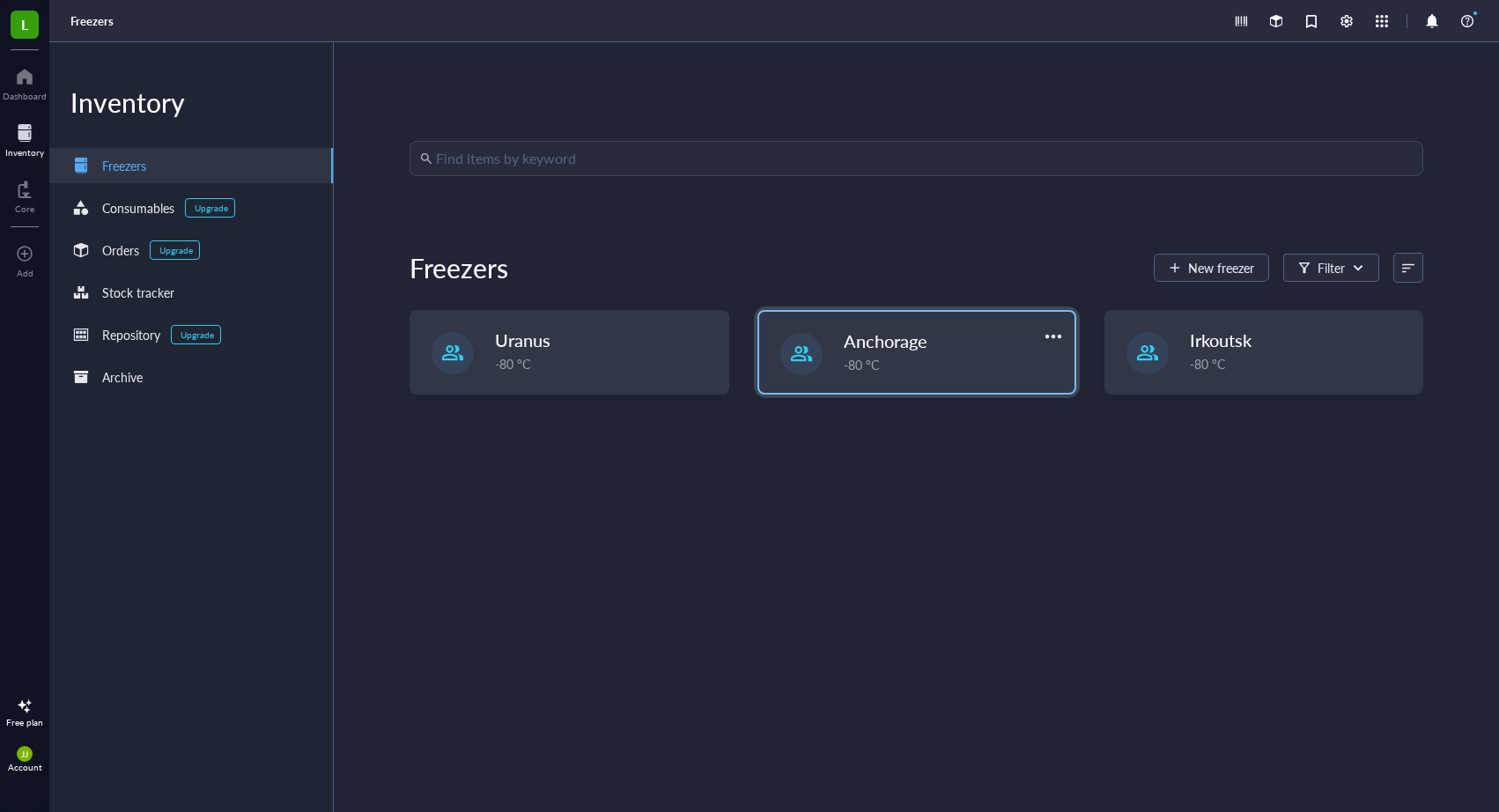
click at [944, 347] on div "Anchorage" at bounding box center [939, 340] width 190 height 25
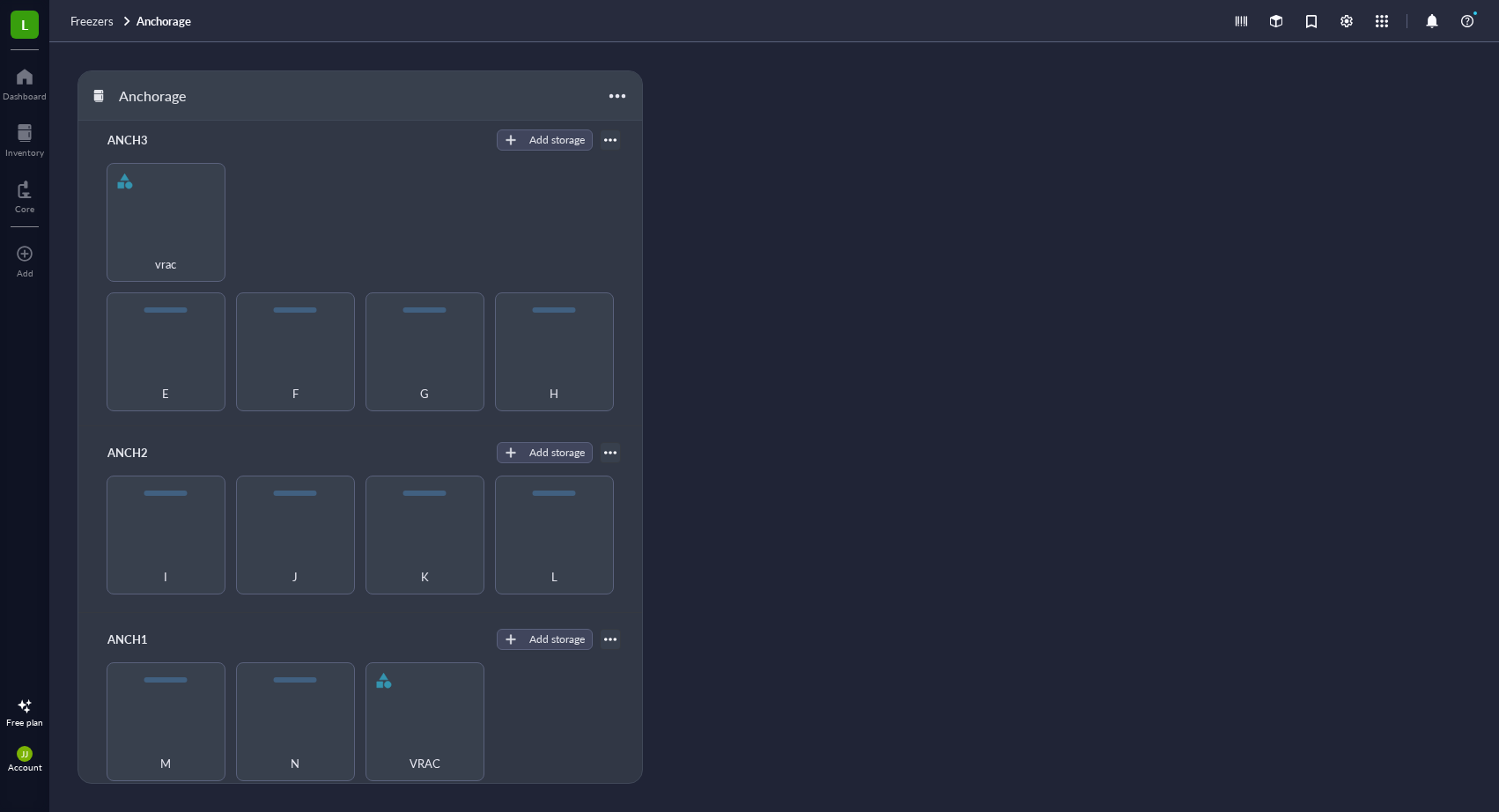
scroll to position [193, 0]
click at [180, 693] on div "M" at bounding box center [166, 722] width 119 height 119
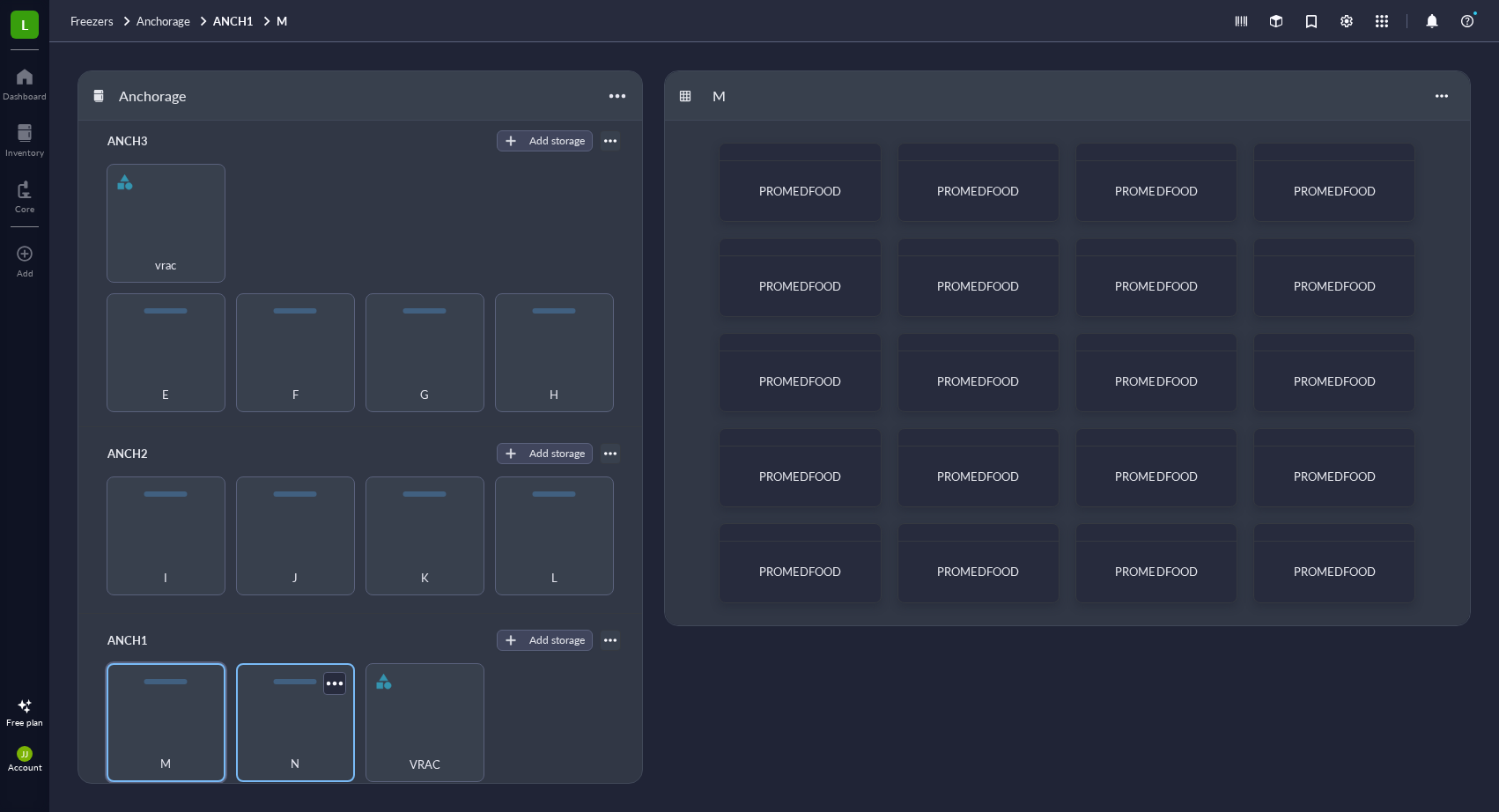
click at [258, 708] on div "N" at bounding box center [295, 722] width 119 height 119
click at [413, 722] on div "VRAC" at bounding box center [424, 722] width 119 height 119
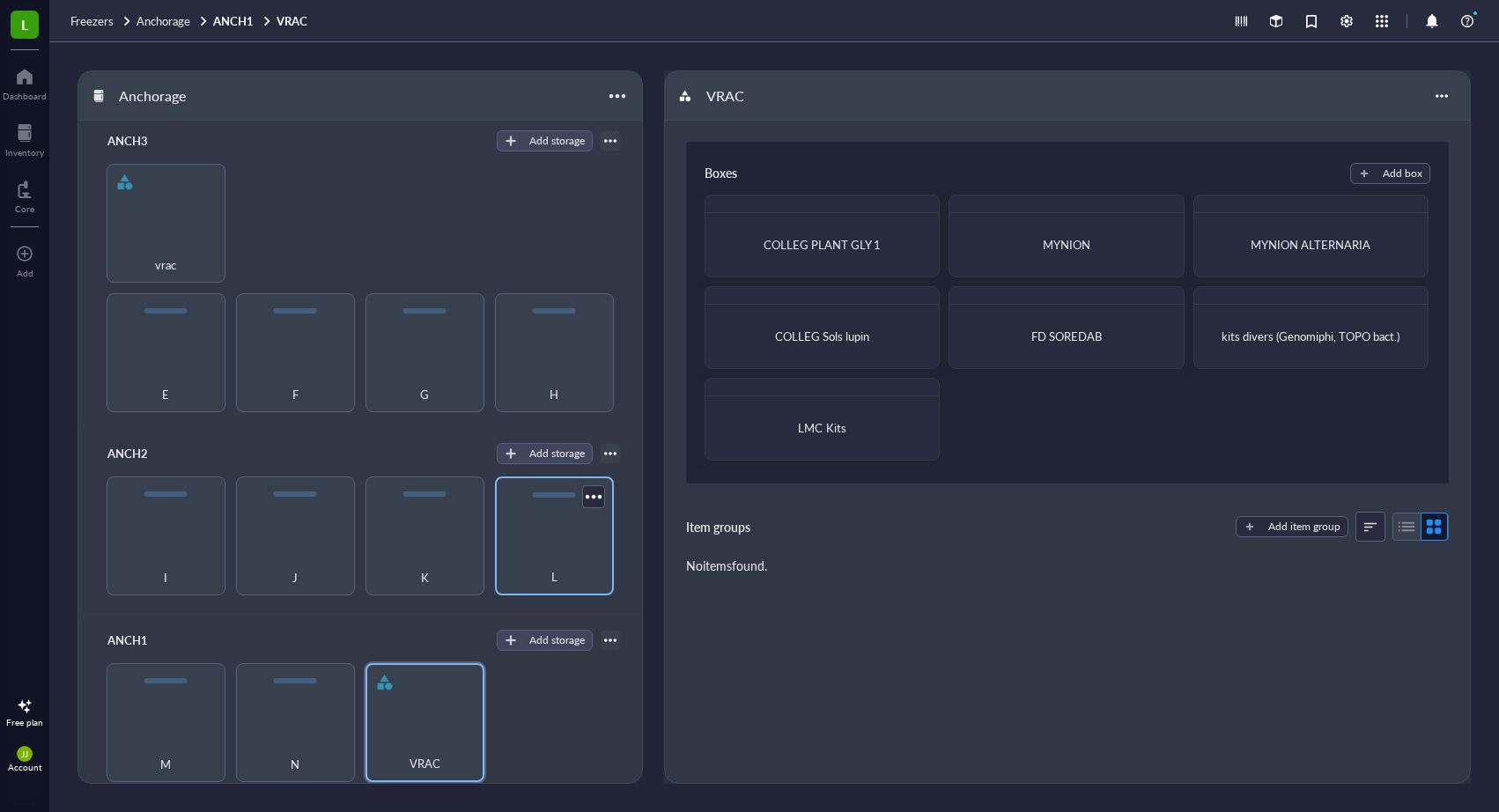
click at [544, 538] on div "L" at bounding box center [554, 535] width 119 height 119
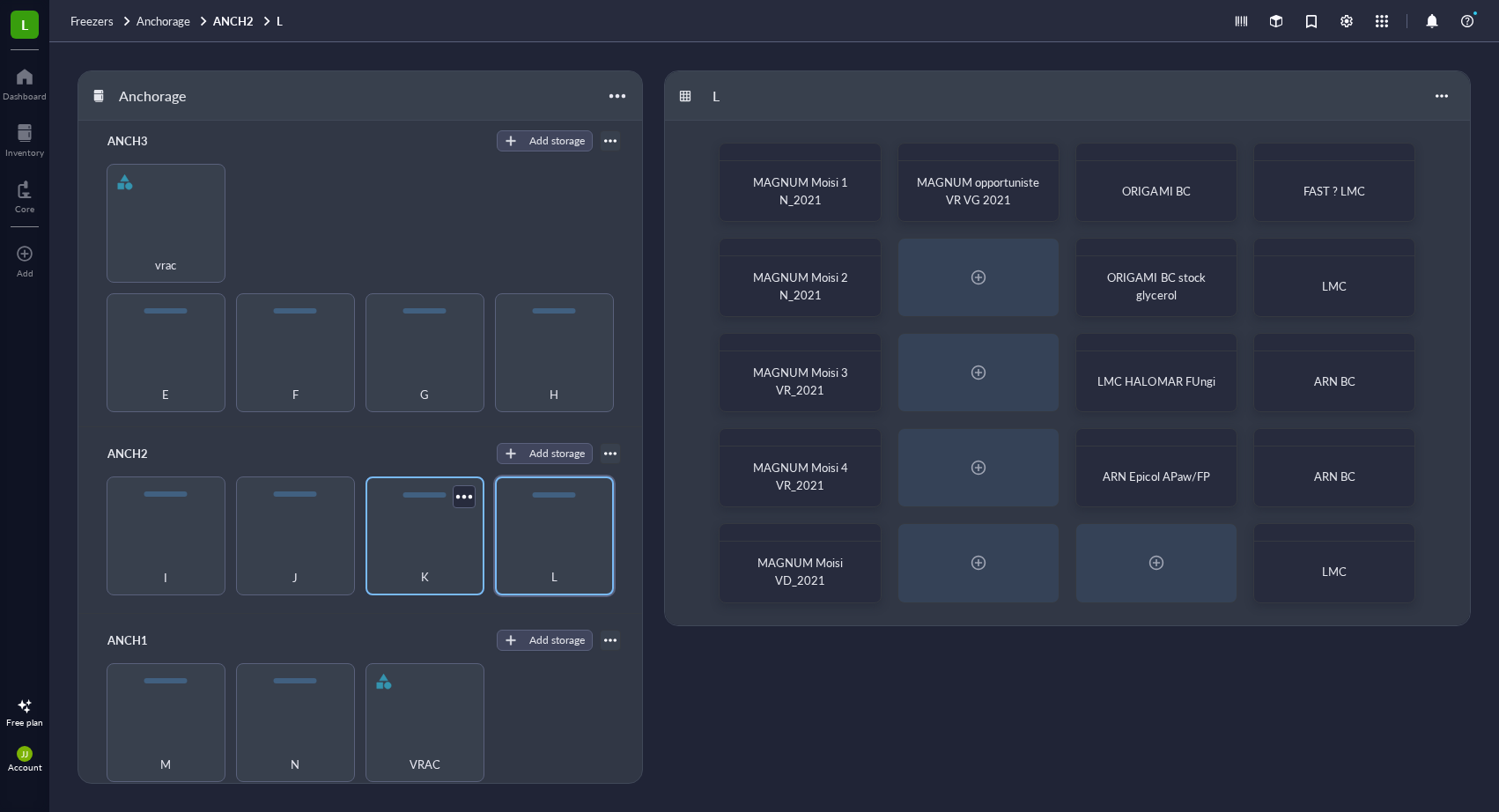
click at [449, 531] on div "K" at bounding box center [424, 535] width 119 height 119
